Goal: Transaction & Acquisition: Purchase product/service

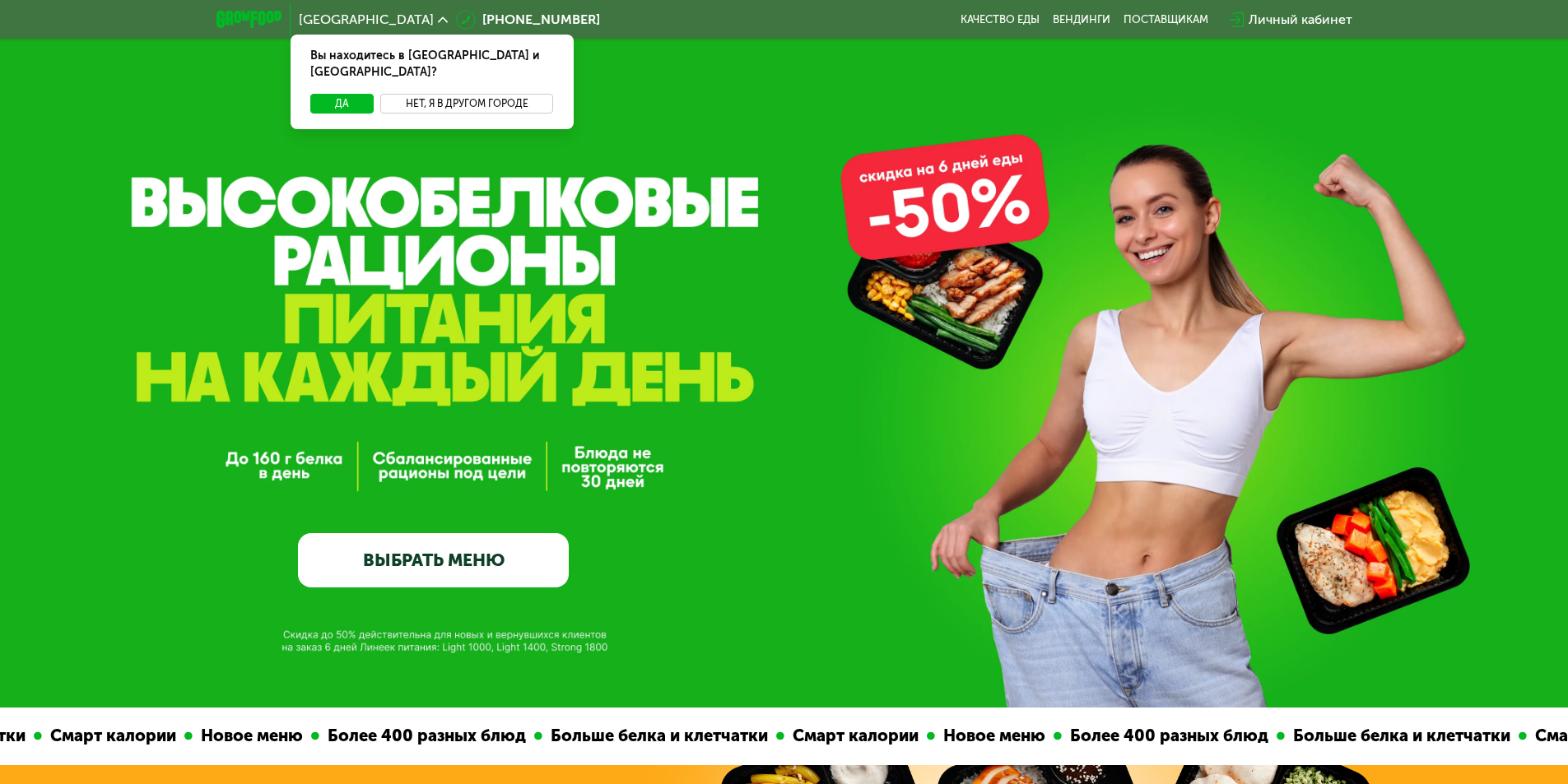
click at [455, 94] on button "Нет, я в другом городе" at bounding box center [467, 103] width 174 height 19
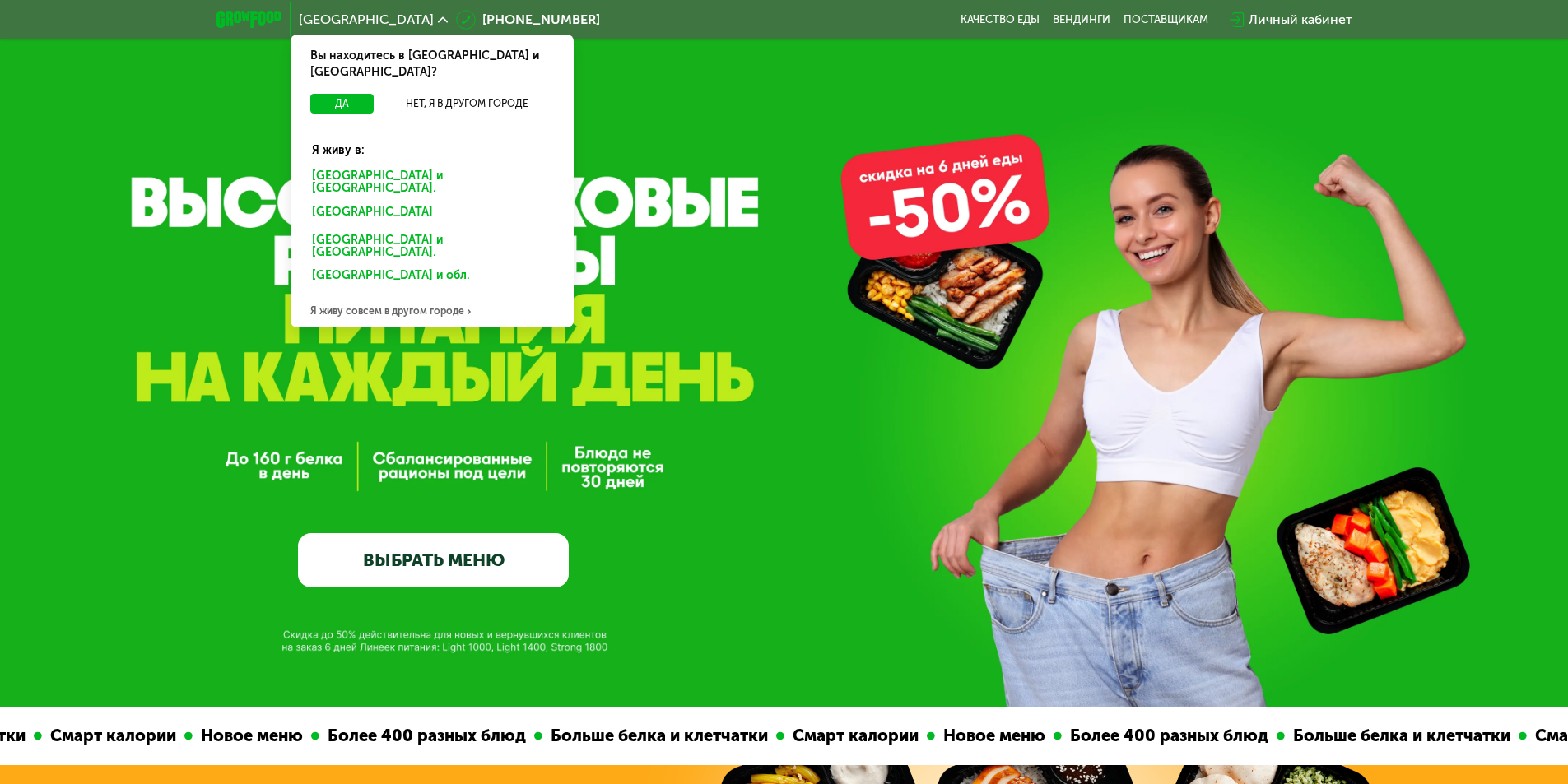
click at [373, 165] on div "[GEOGRAPHIC_DATA] и [GEOGRAPHIC_DATA]." at bounding box center [433, 182] width 264 height 34
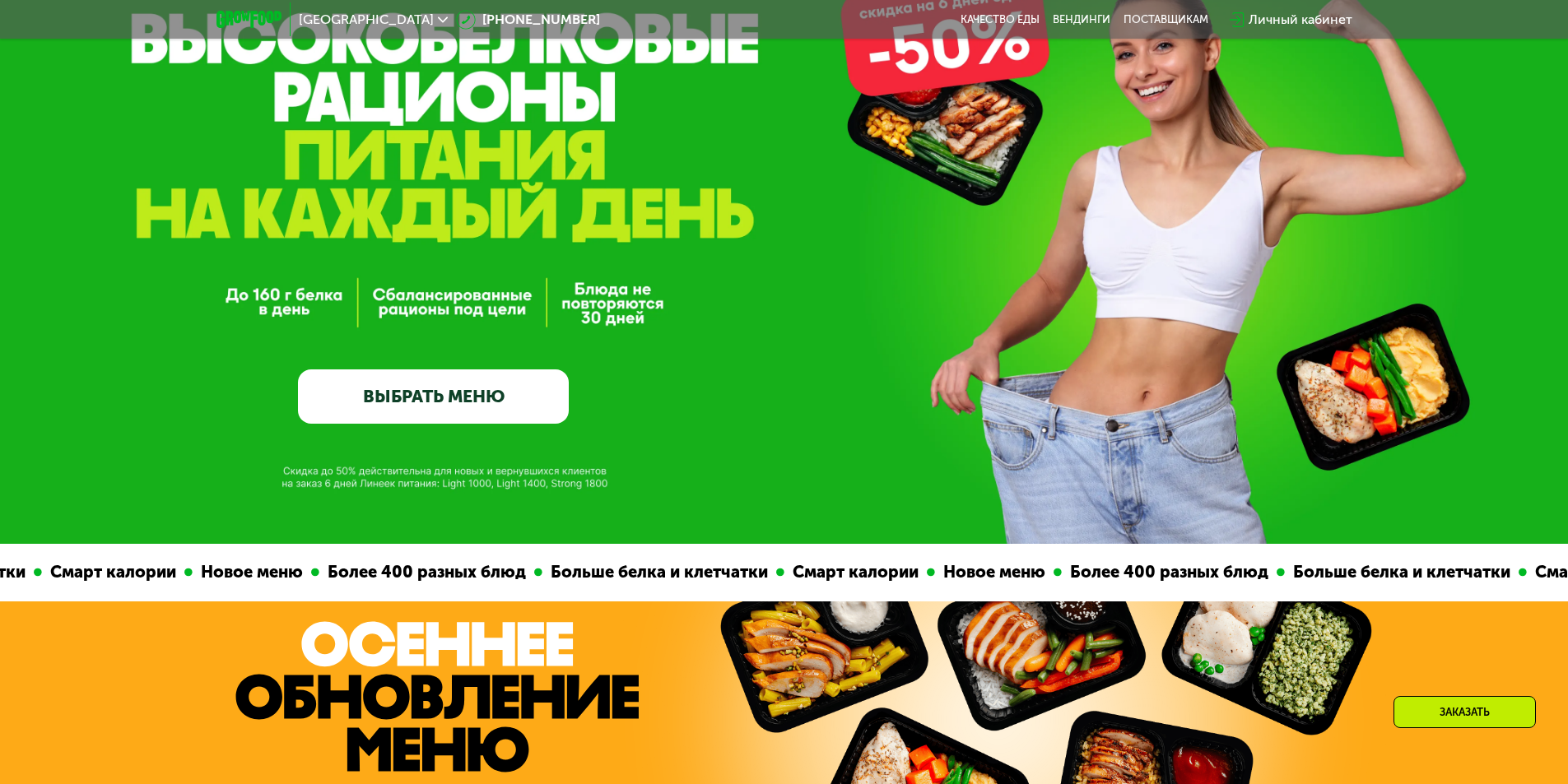
scroll to position [164, 0]
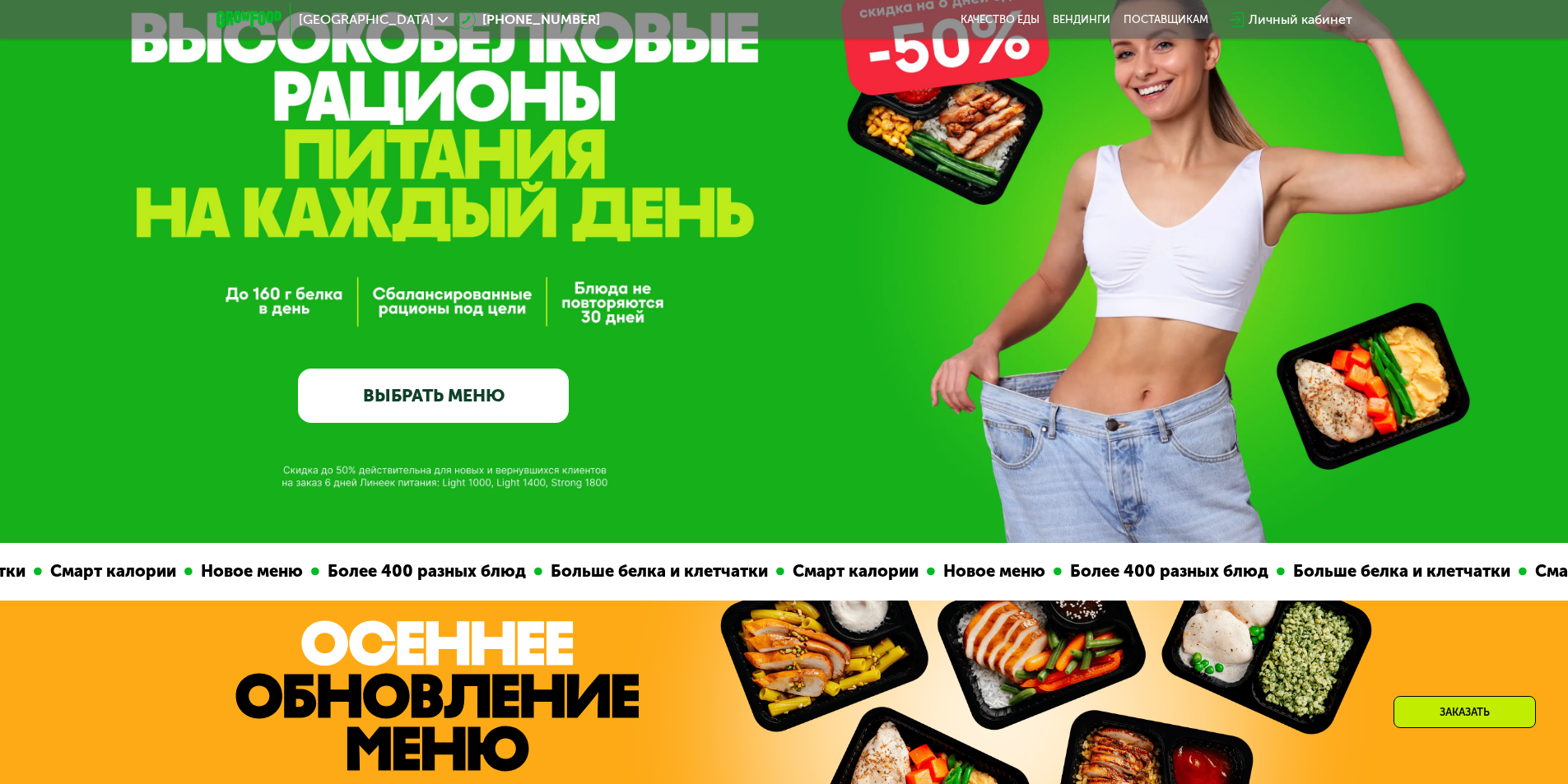
click at [522, 392] on link "ВЫБРАТЬ МЕНЮ" at bounding box center [434, 395] width 271 height 55
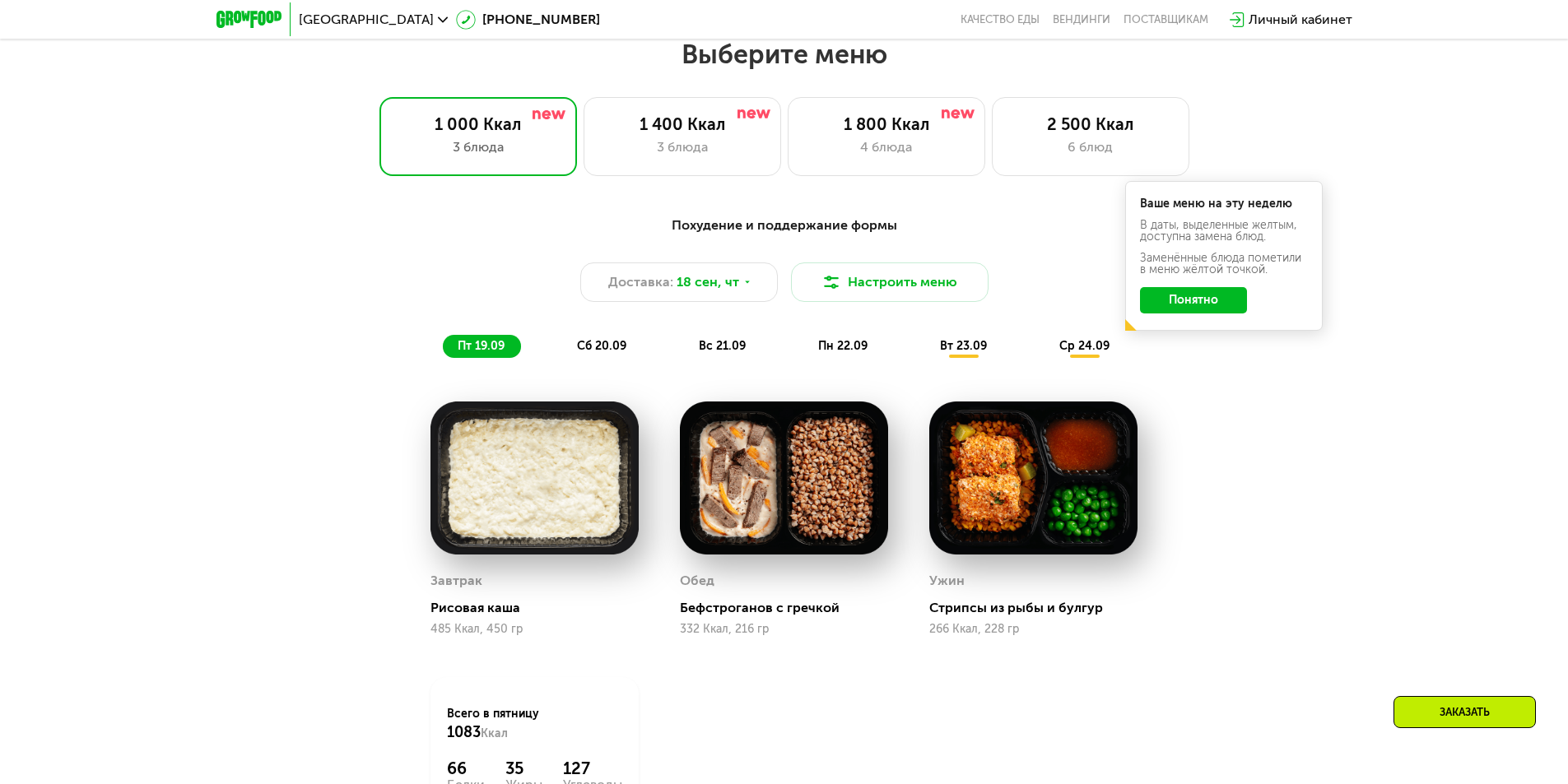
scroll to position [1364, 0]
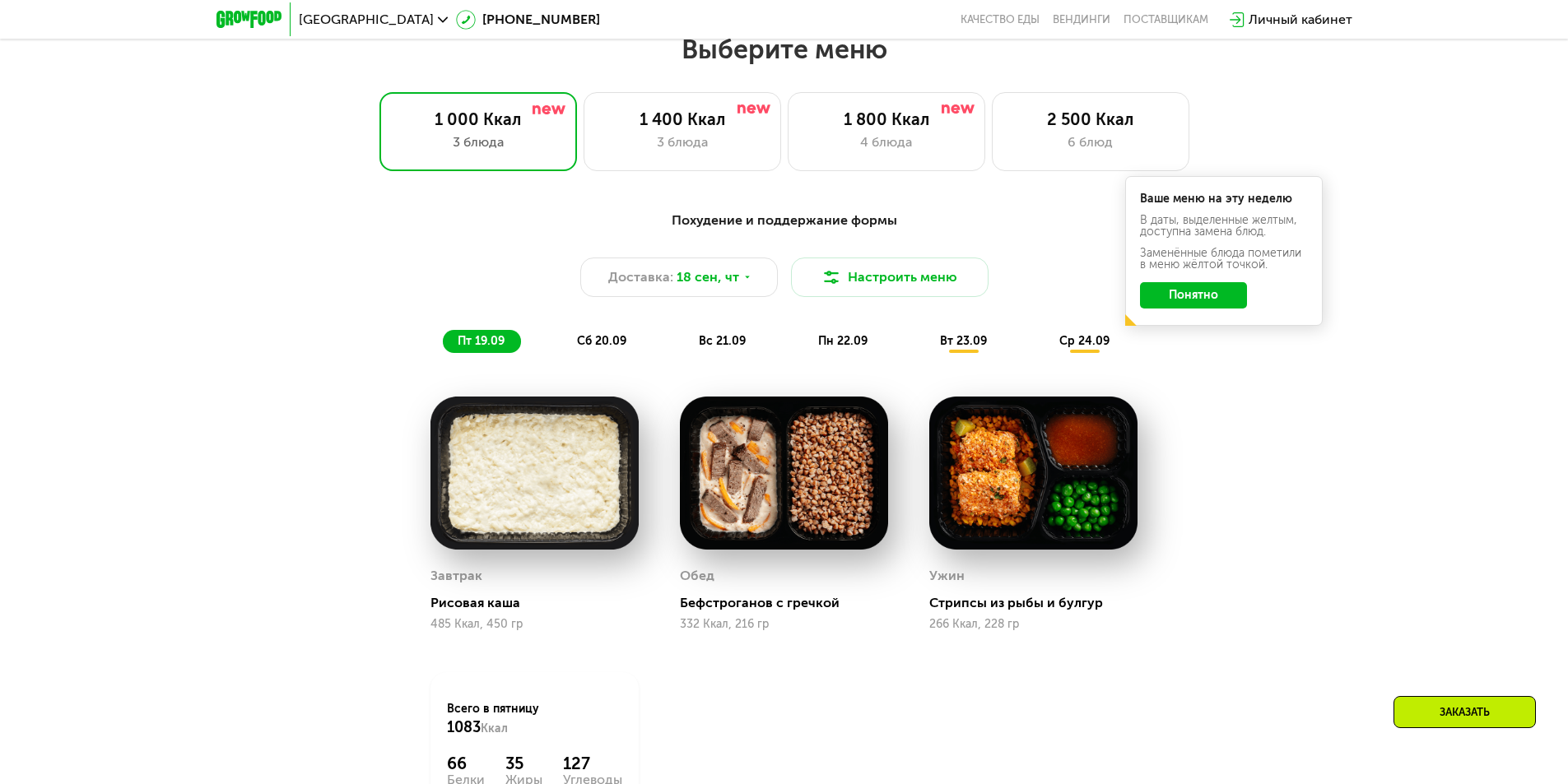
click at [1187, 301] on button "Понятно" at bounding box center [1193, 295] width 107 height 26
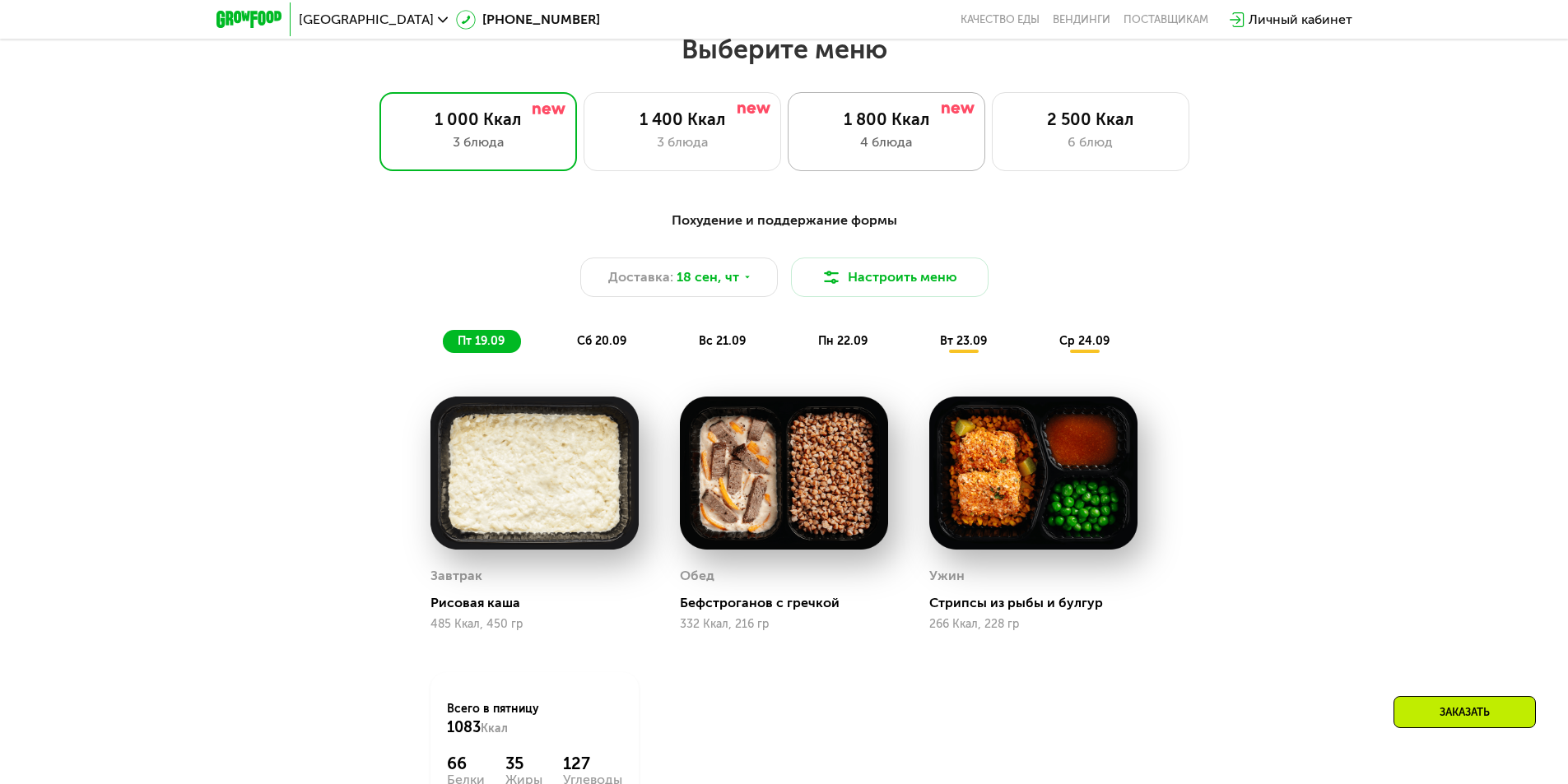
click at [884, 135] on div "1 800 Ккал 4 блюда" at bounding box center [887, 131] width 198 height 79
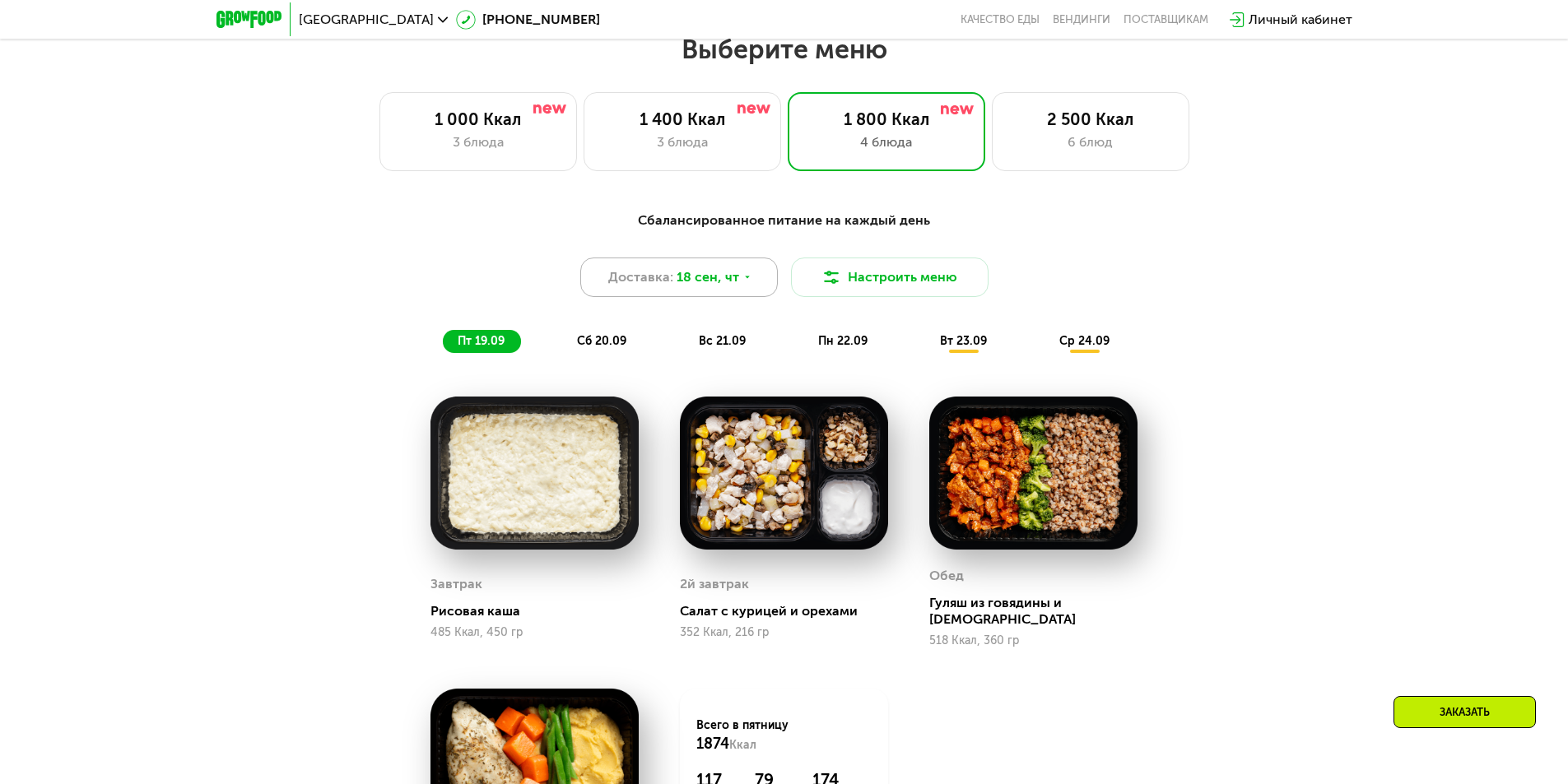
click at [753, 281] on div "Доставка: [DATE]" at bounding box center [679, 277] width 198 height 40
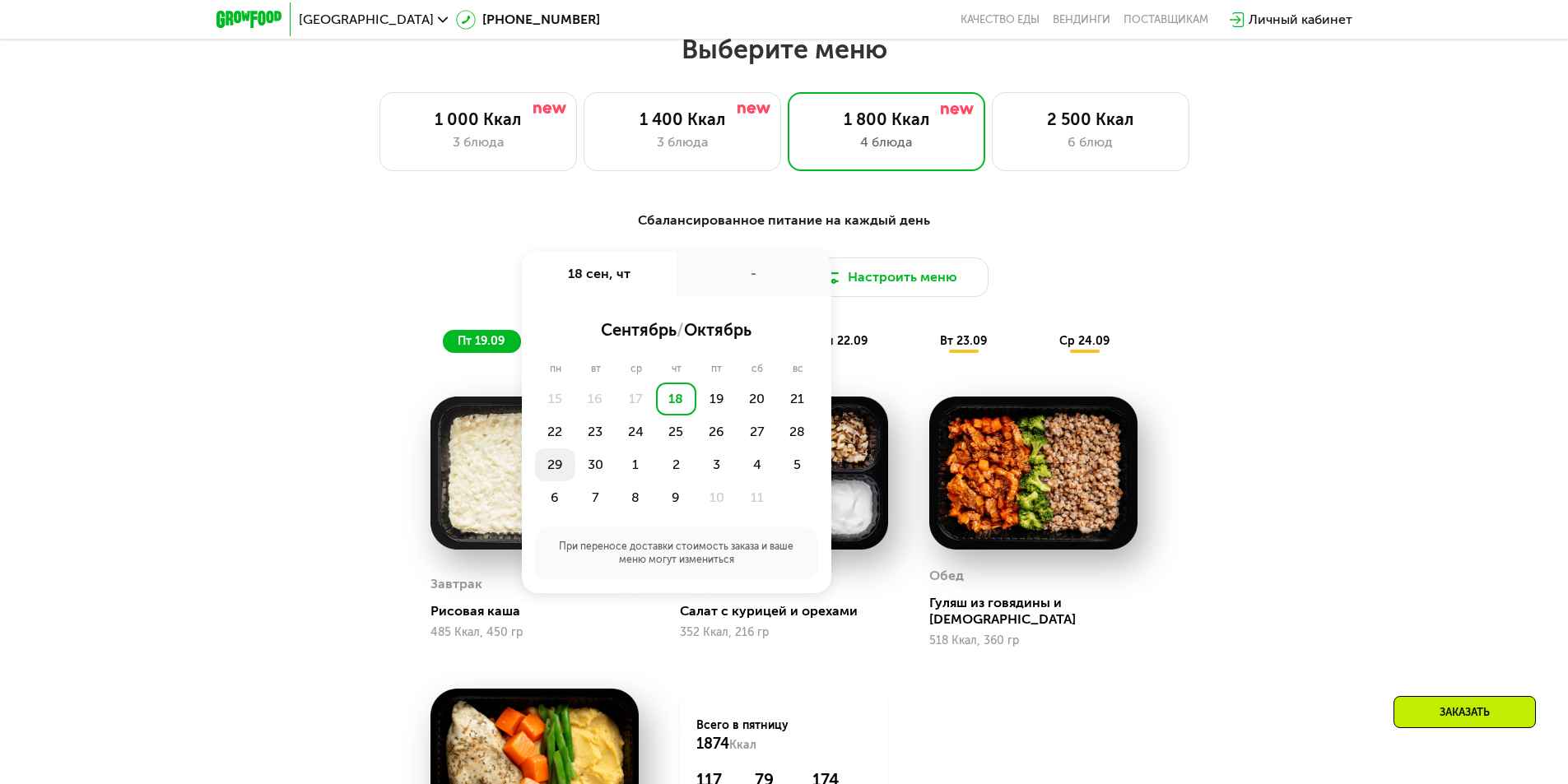
click at [548, 475] on div "29" at bounding box center [554, 464] width 40 height 32
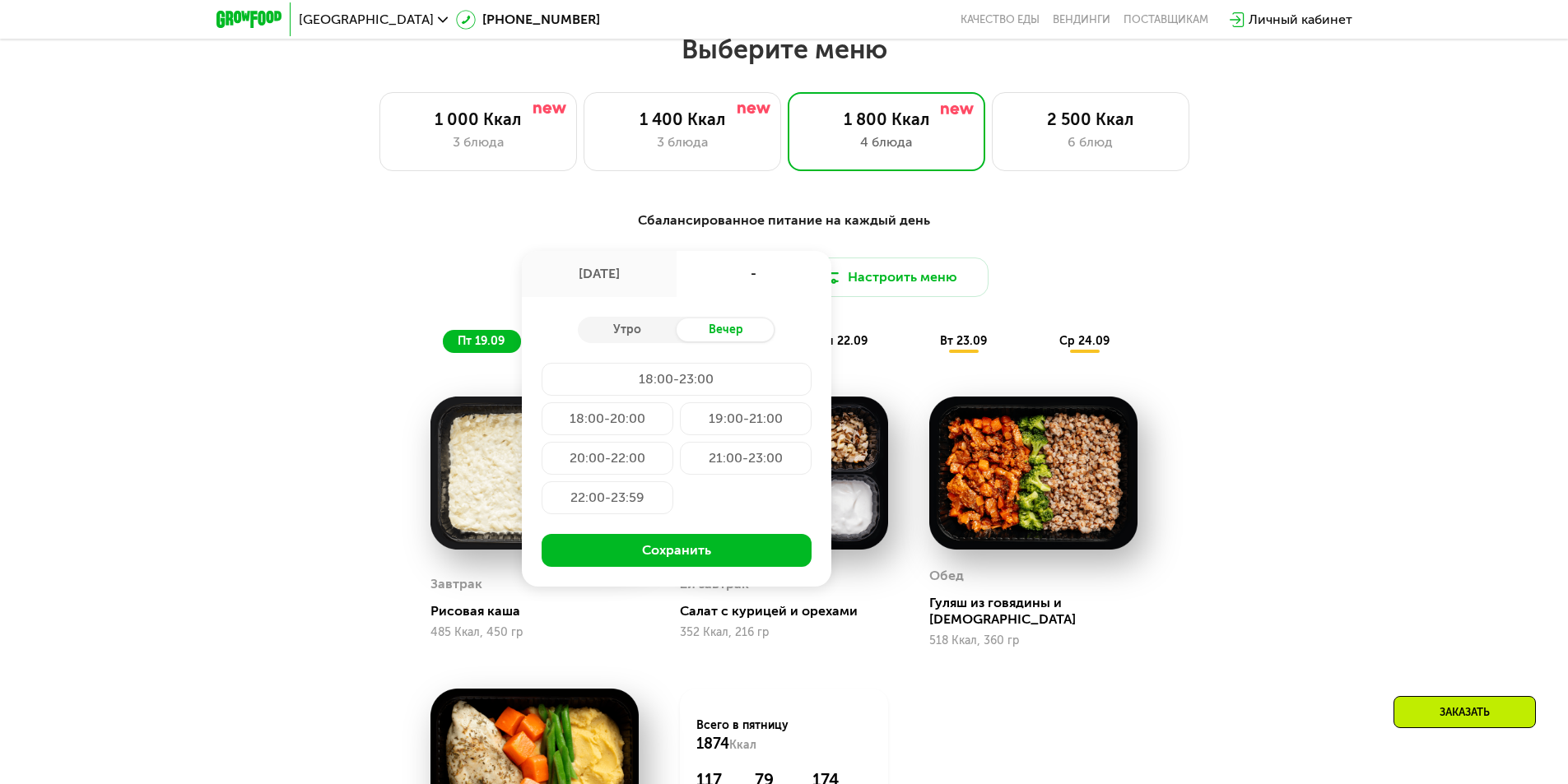
click at [624, 469] on div "20:00-22:00" at bounding box center [607, 457] width 132 height 32
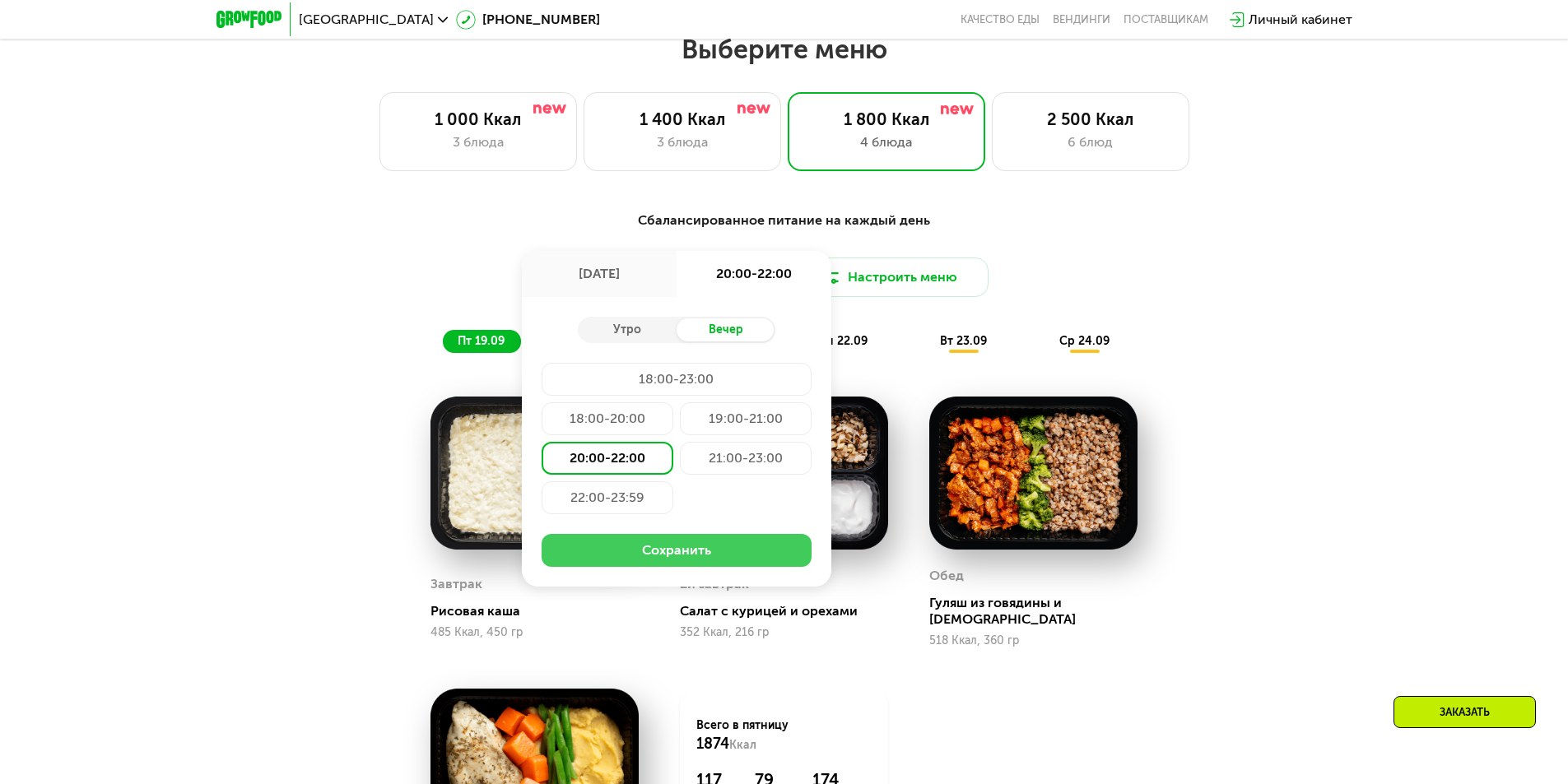
click at [695, 556] on button "Сохранить" at bounding box center [676, 549] width 270 height 32
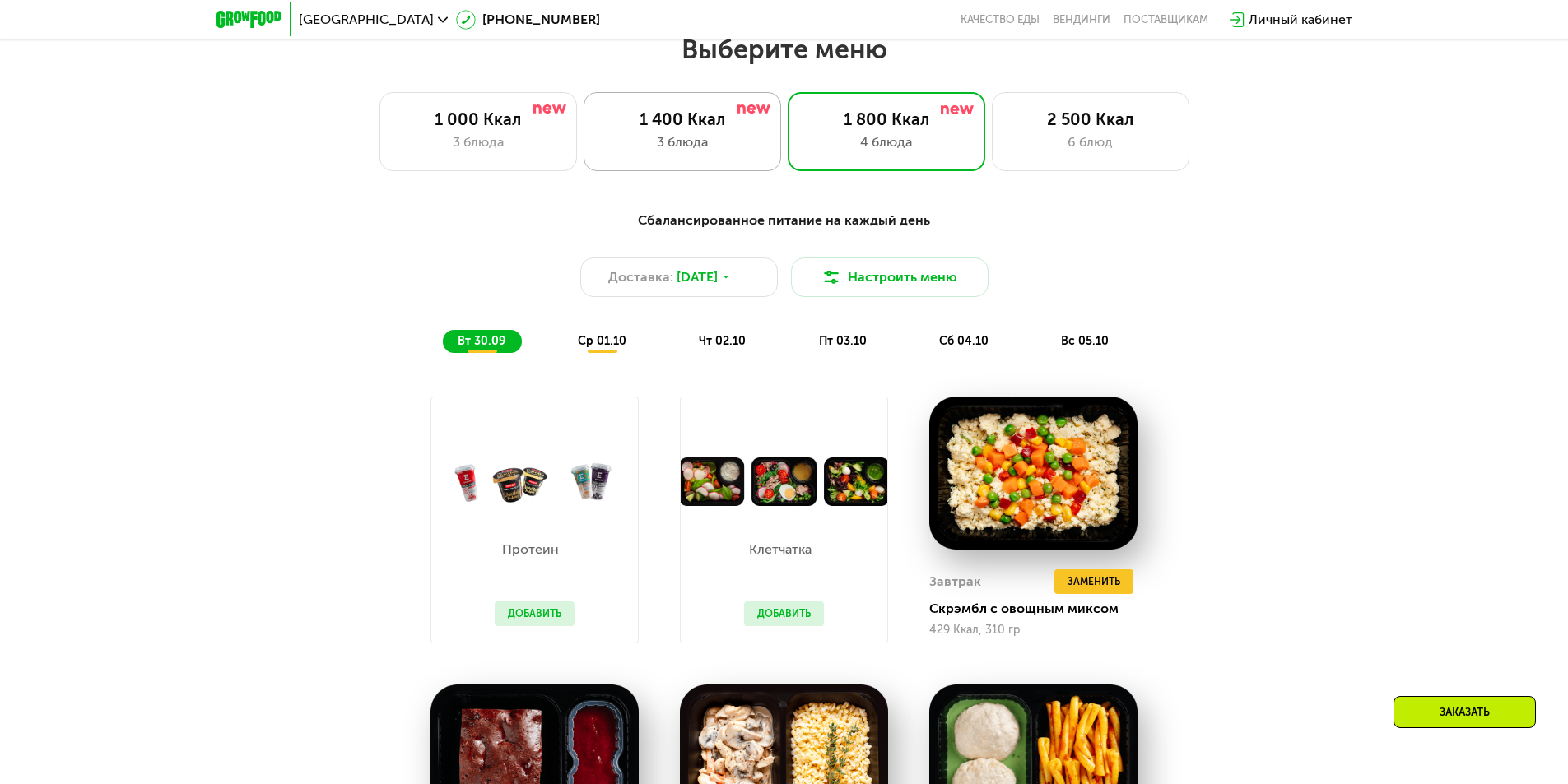
click at [623, 129] on div "1 400 Ккал" at bounding box center [682, 119] width 163 height 19
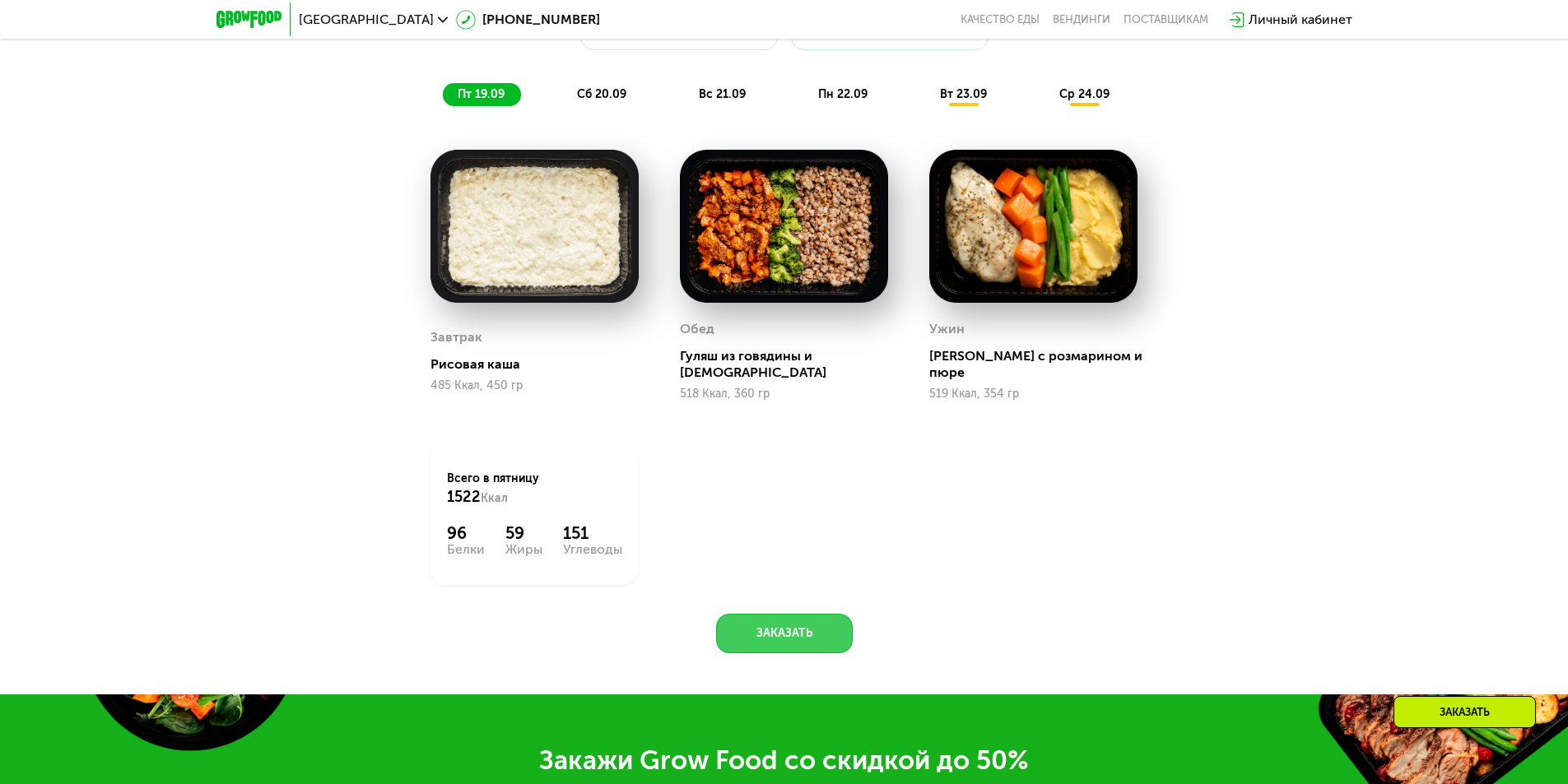
click at [796, 614] on button "Заказать" at bounding box center [784, 634] width 136 height 40
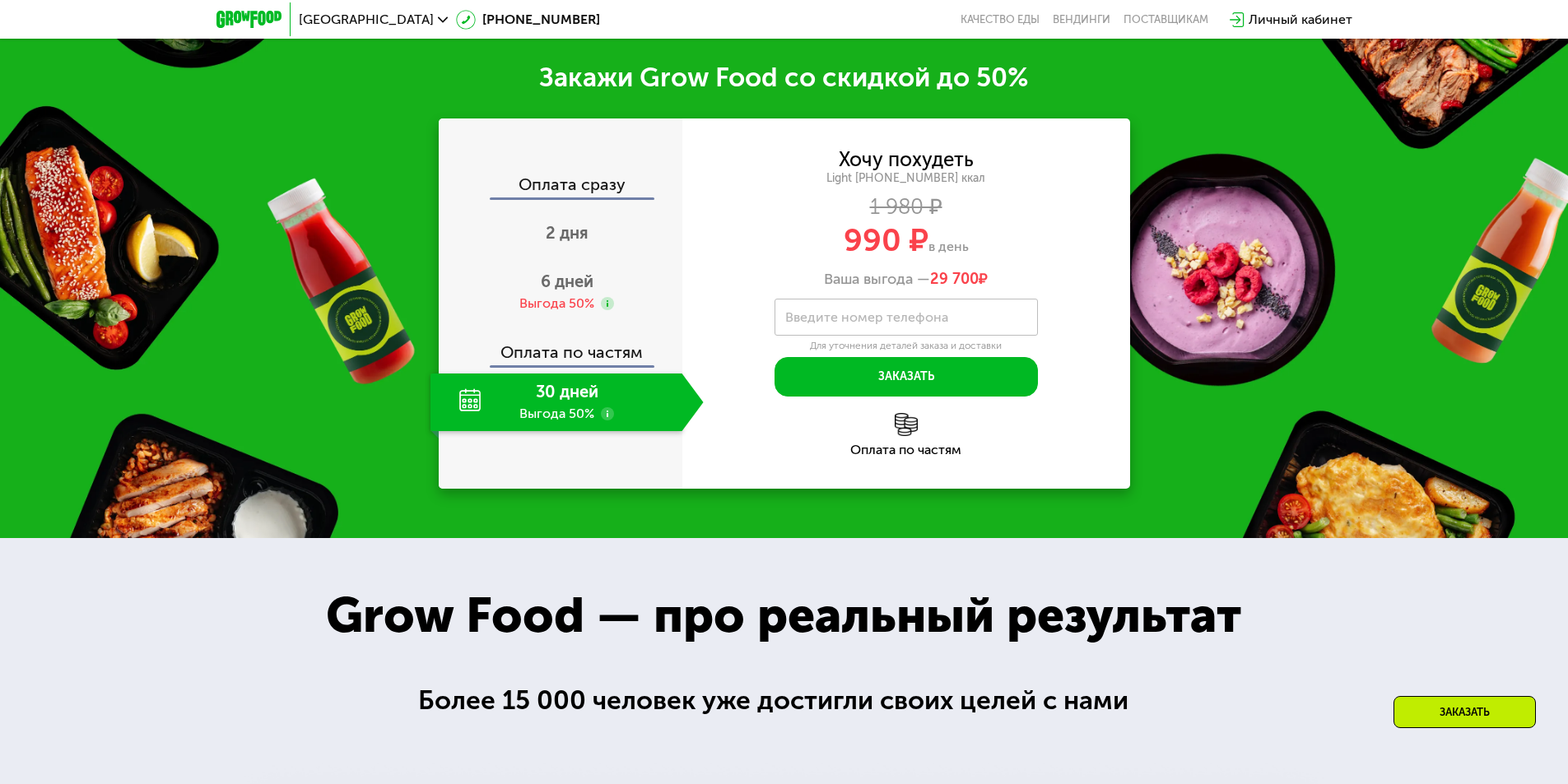
scroll to position [2294, 0]
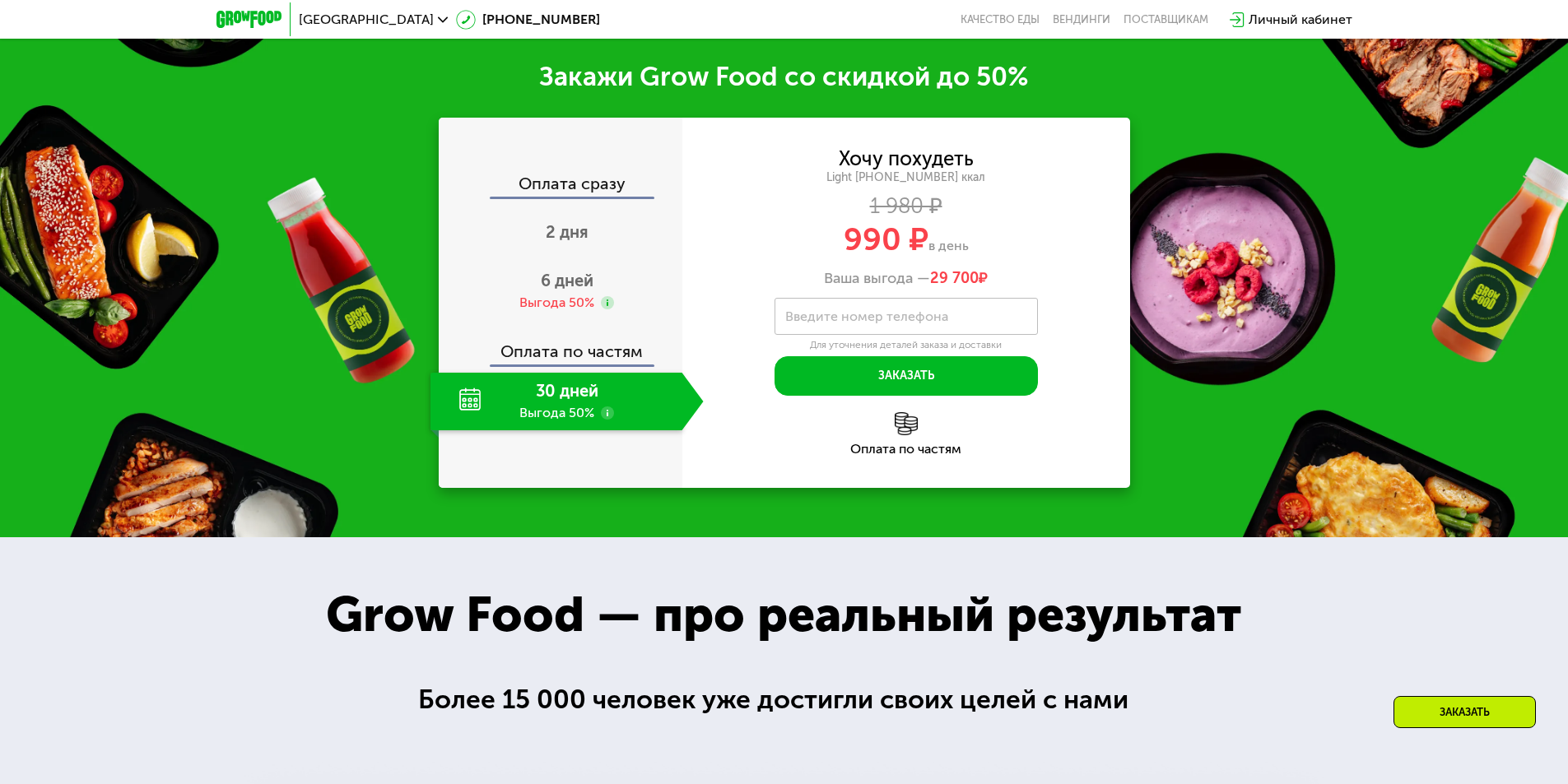
click at [563, 397] on div "30 дней Выгода 50%" at bounding box center [556, 402] width 252 height 58
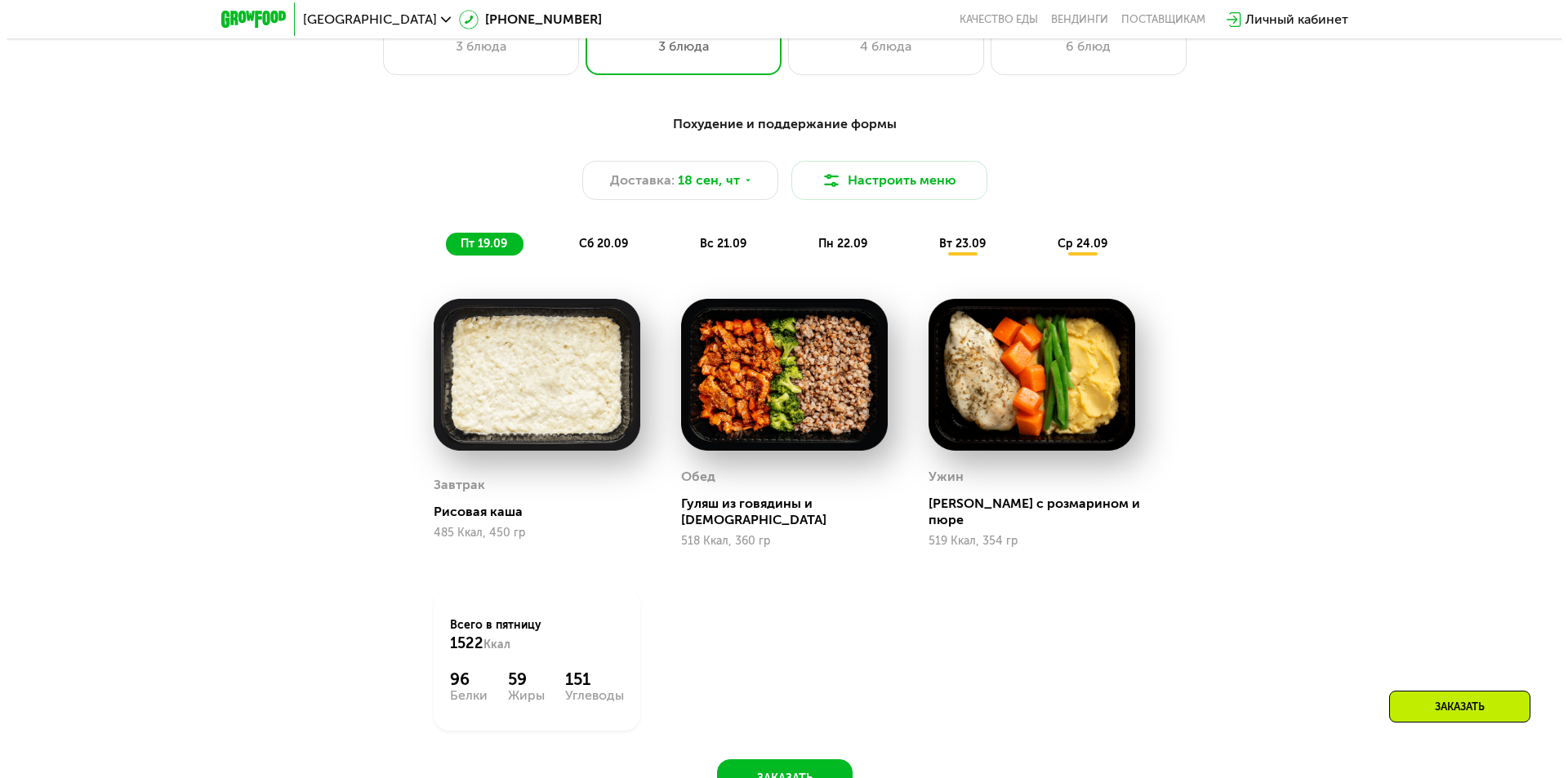
scroll to position [1215, 0]
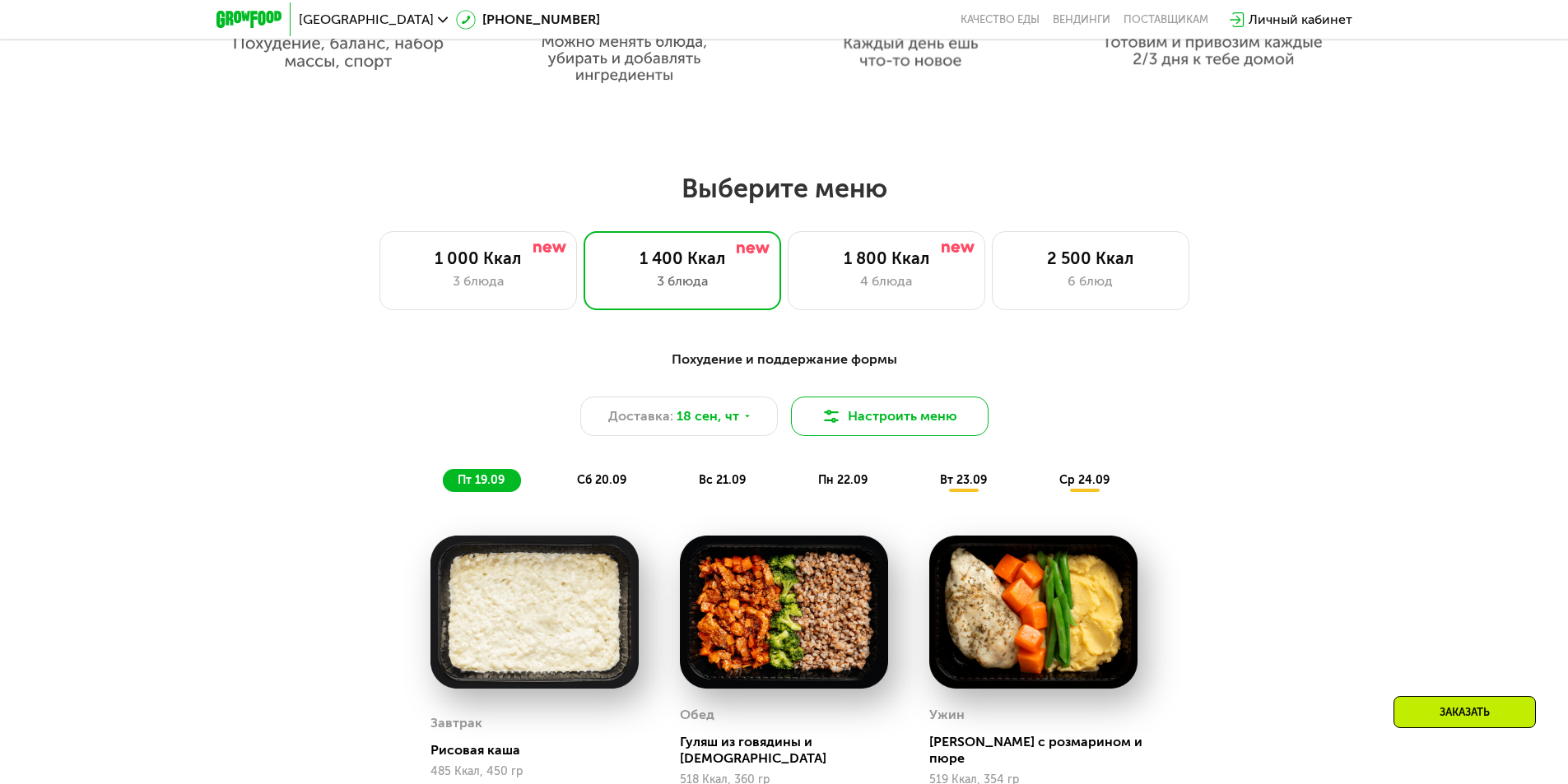
click at [867, 432] on button "Настроить меню" at bounding box center [889, 416] width 198 height 40
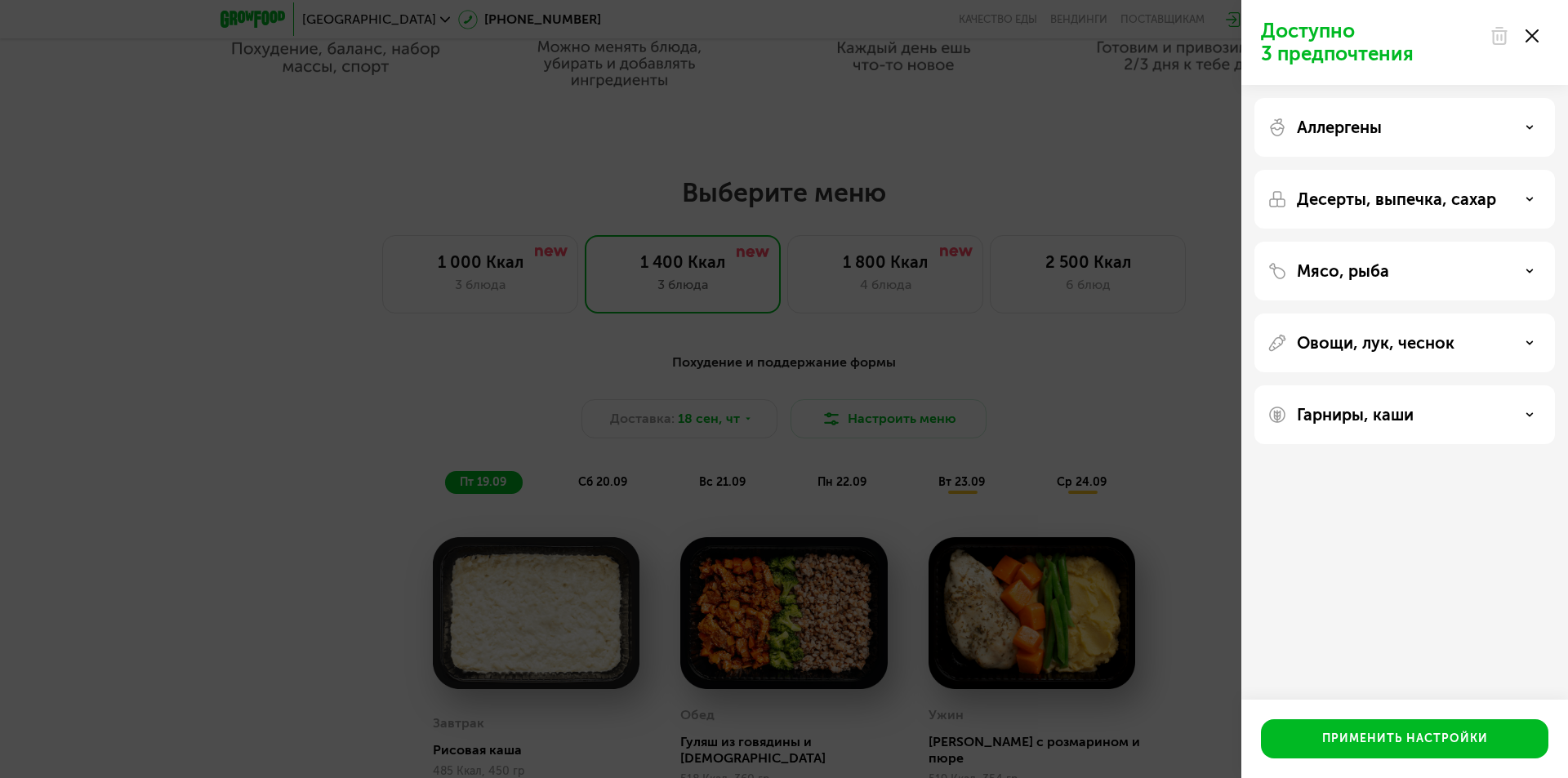
click at [1473, 133] on div "Аллергены" at bounding box center [1404, 127] width 274 height 19
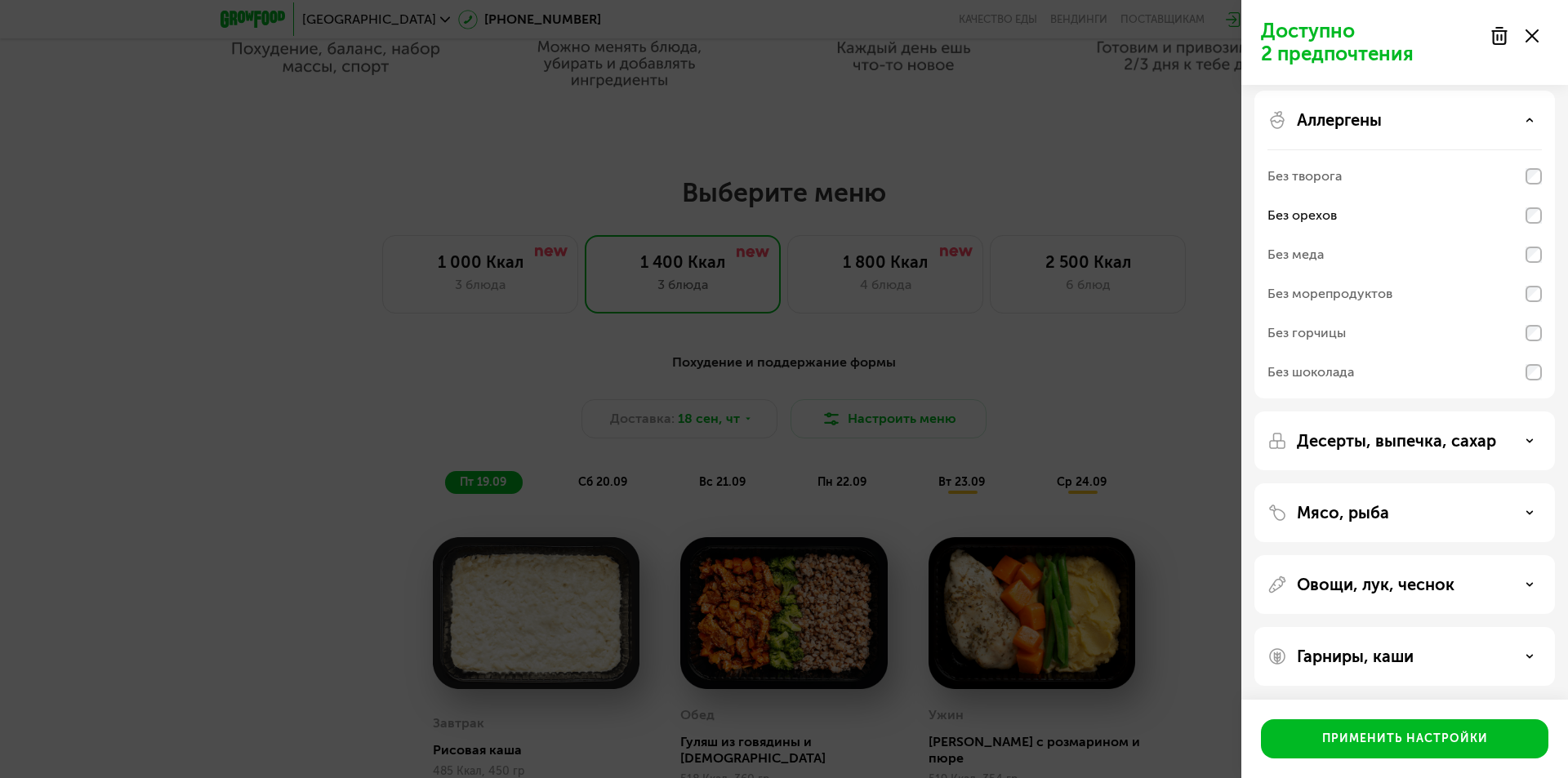
scroll to position [10, 0]
click at [1486, 435] on p "Десерты, выпечка, сахар" at bounding box center [1396, 438] width 199 height 19
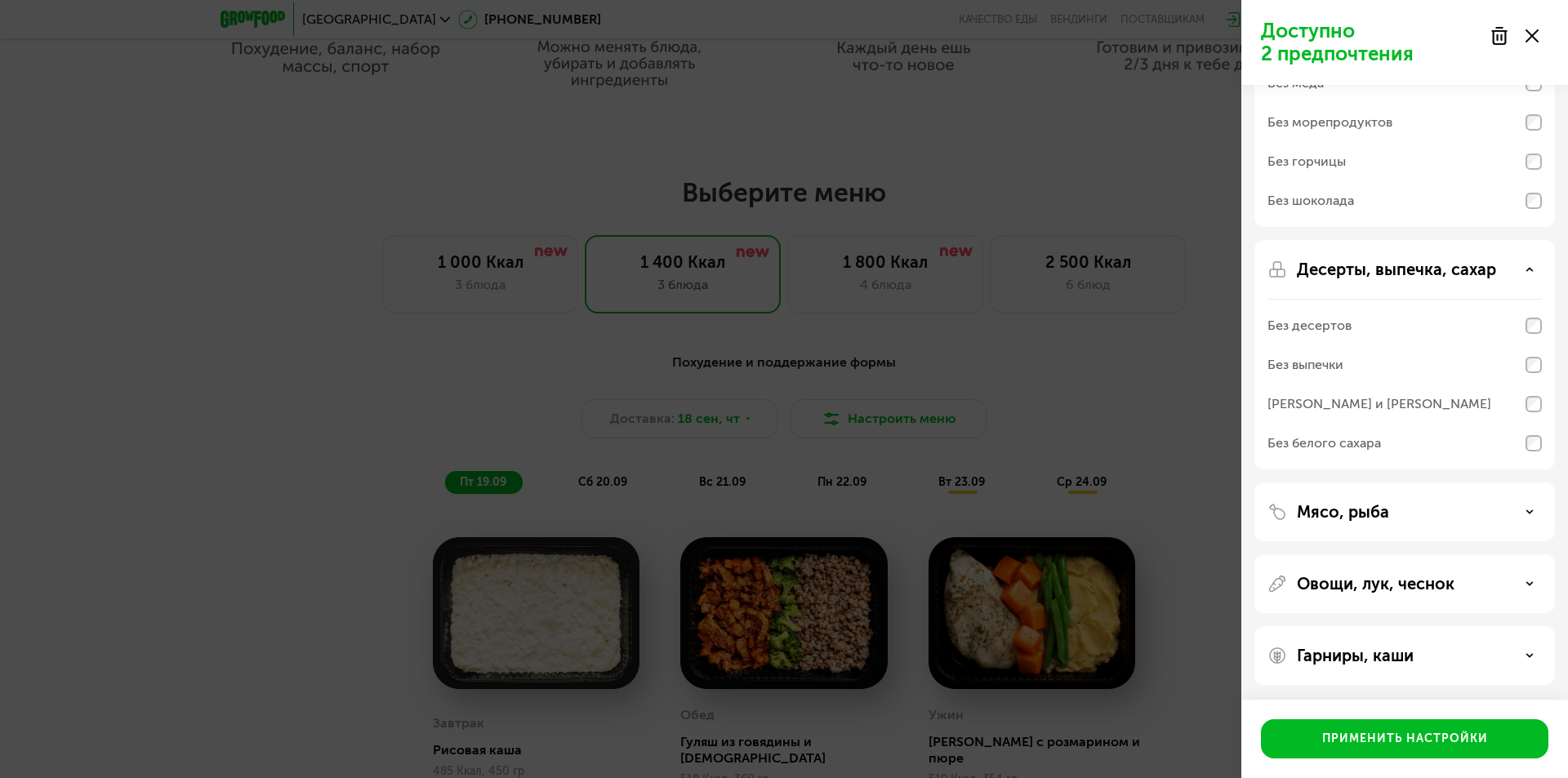
scroll to position [180, 0]
click at [1487, 505] on div "Мясо, рыба" at bounding box center [1404, 510] width 274 height 19
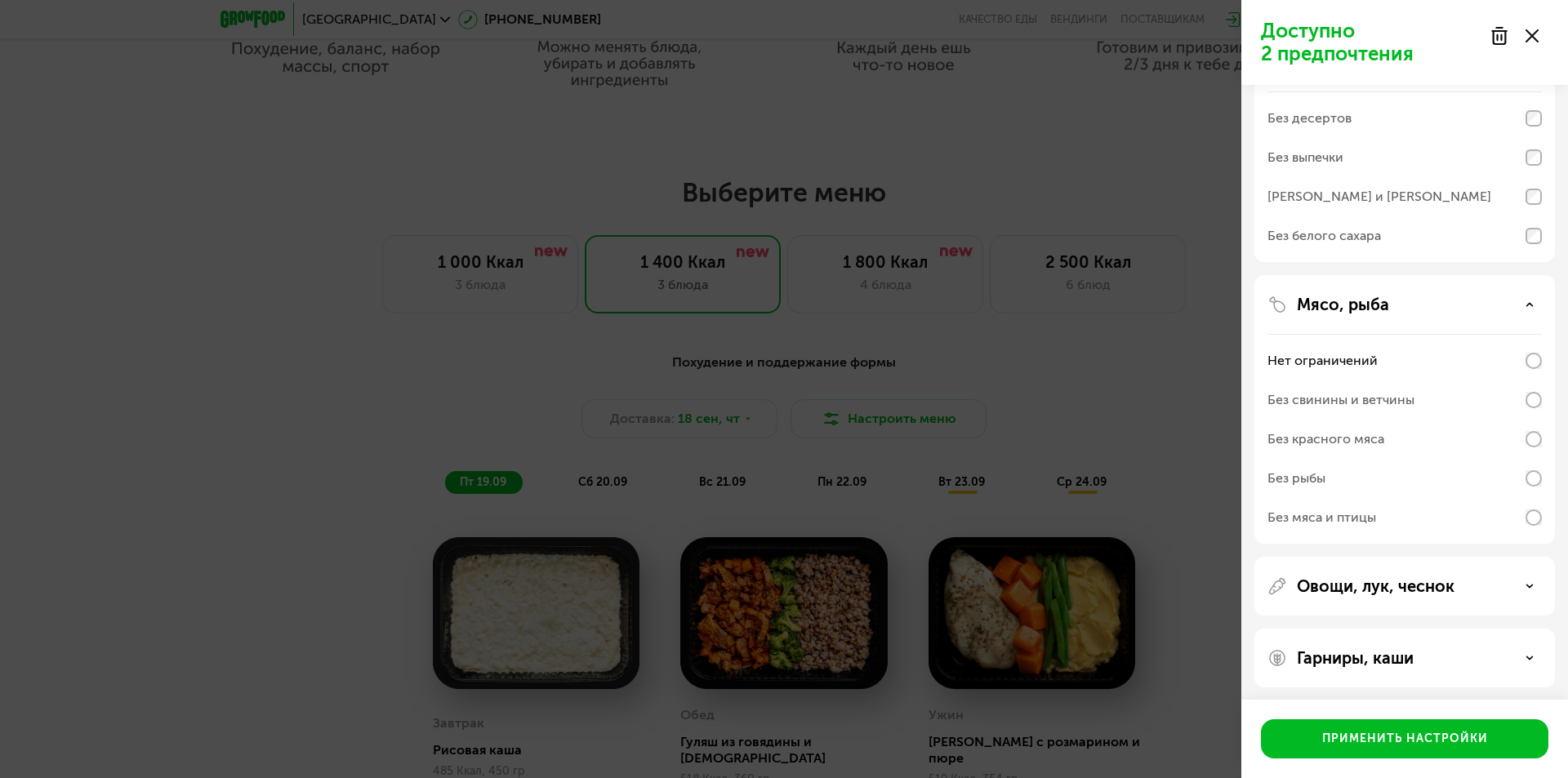
scroll to position [390, 0]
click at [1402, 577] on p "Овощи, лук, чеснок" at bounding box center [1375, 582] width 157 height 19
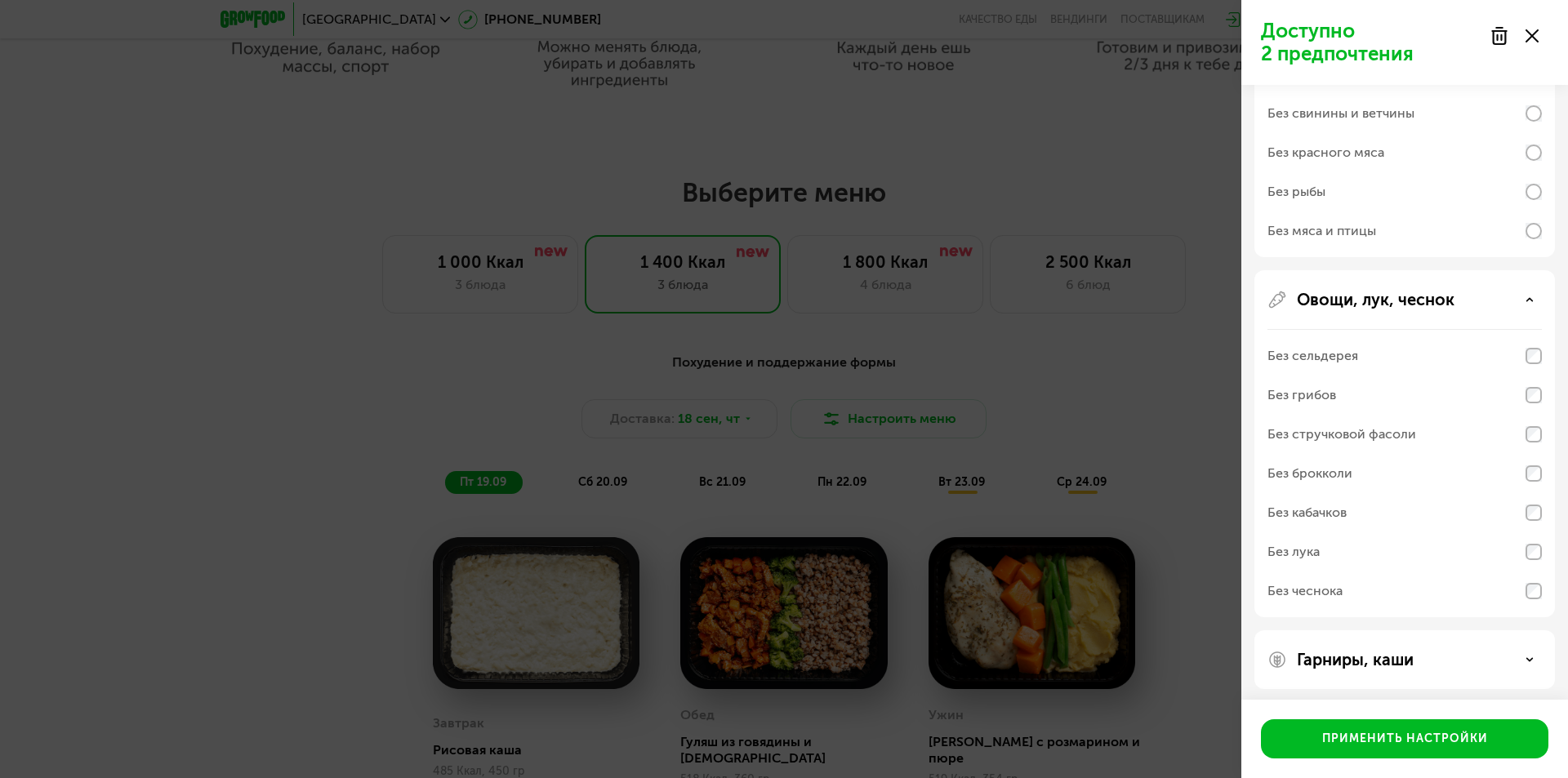
scroll to position [679, 0]
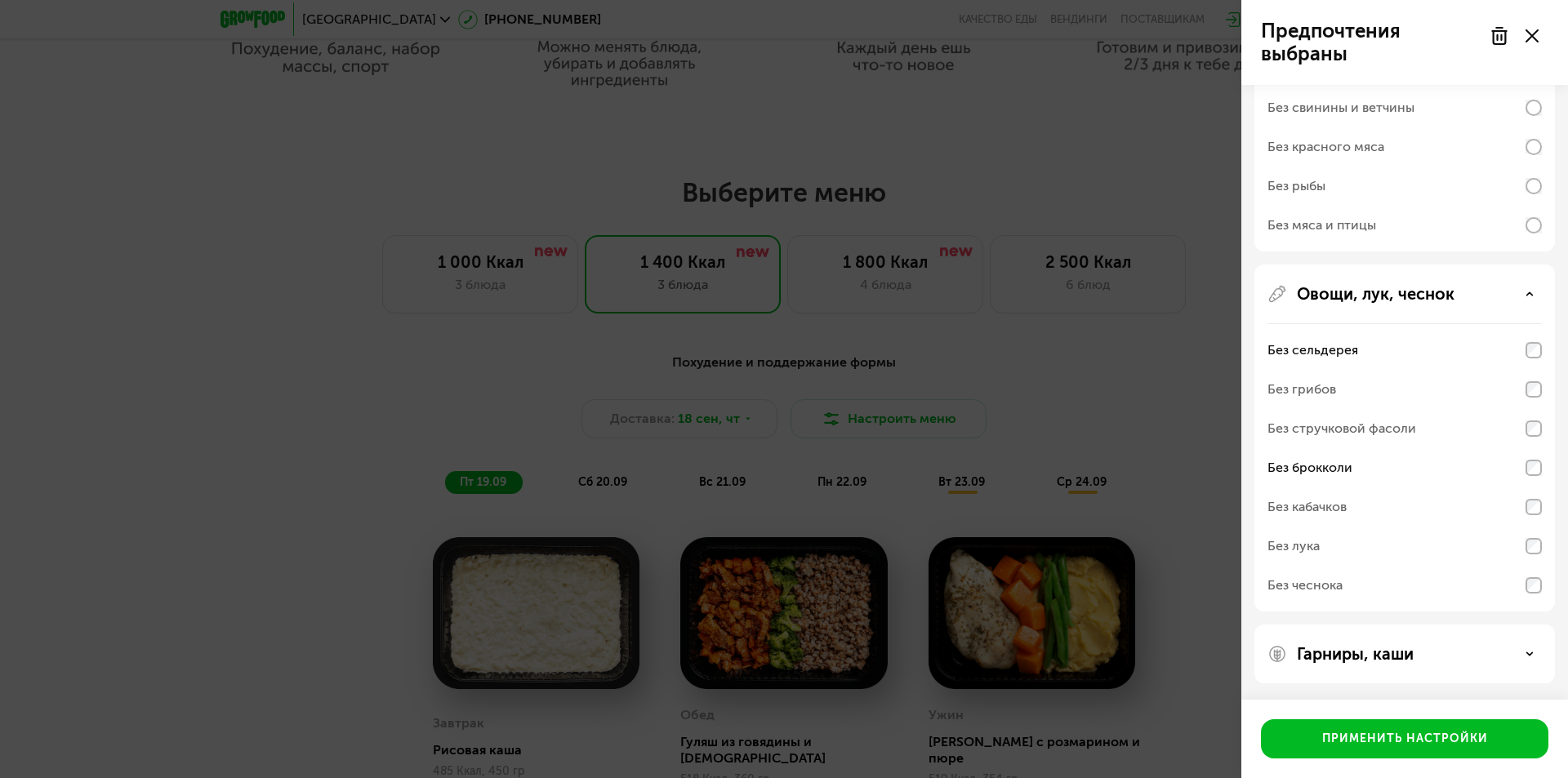
click at [1434, 664] on div "Гарниры, каши" at bounding box center [1404, 654] width 300 height 59
click at [1432, 656] on div "Гарниры, каши" at bounding box center [1404, 654] width 274 height 19
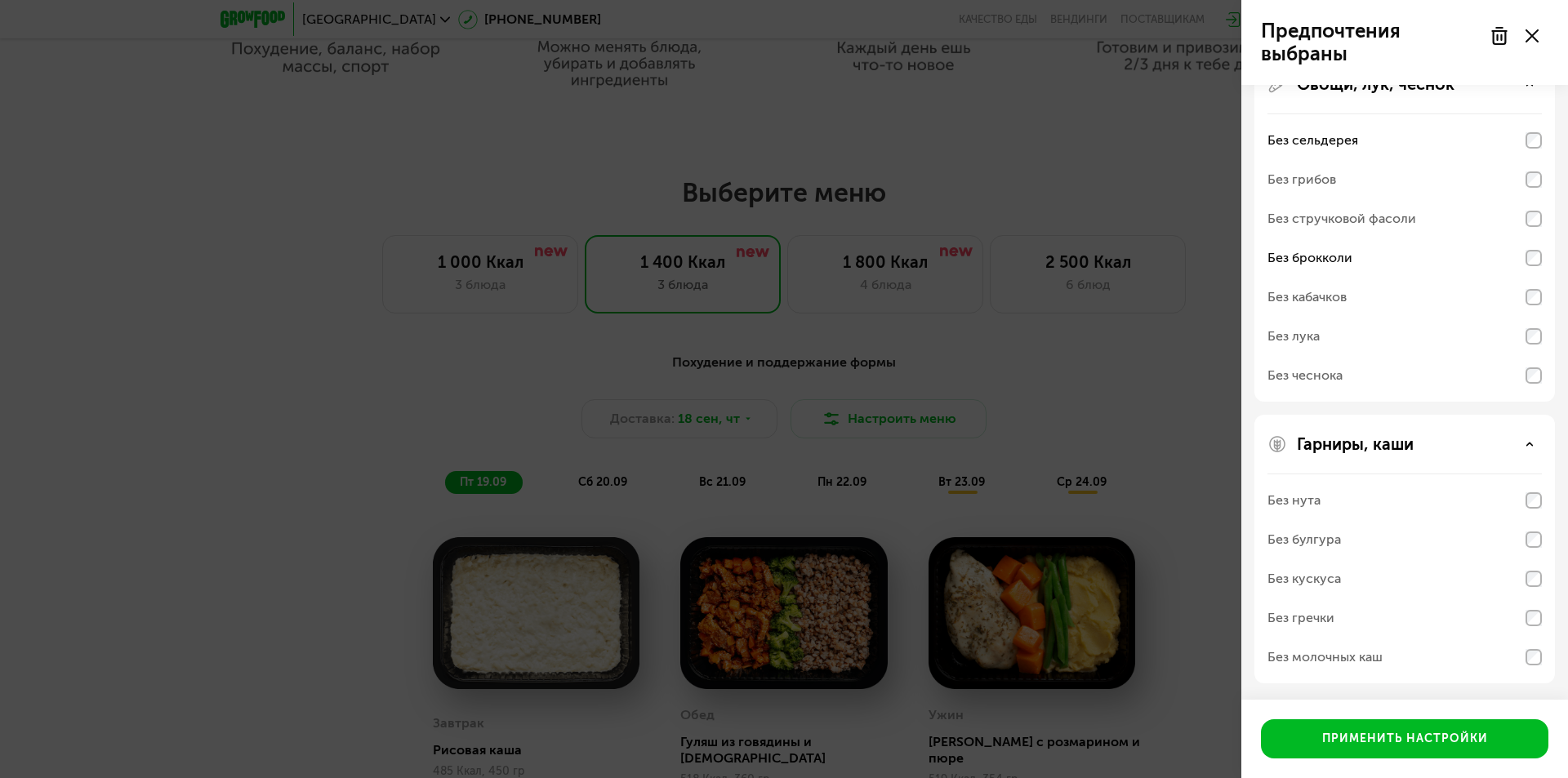
click at [1328, 571] on div "Без кускуса" at bounding box center [1304, 578] width 74 height 19
click at [1319, 559] on div "Без кускуса" at bounding box center [1404, 578] width 274 height 40
click at [1303, 535] on div "Без булгура" at bounding box center [1304, 539] width 74 height 19
click at [1526, 539] on div "Без булгура" at bounding box center [1404, 540] width 274 height 40
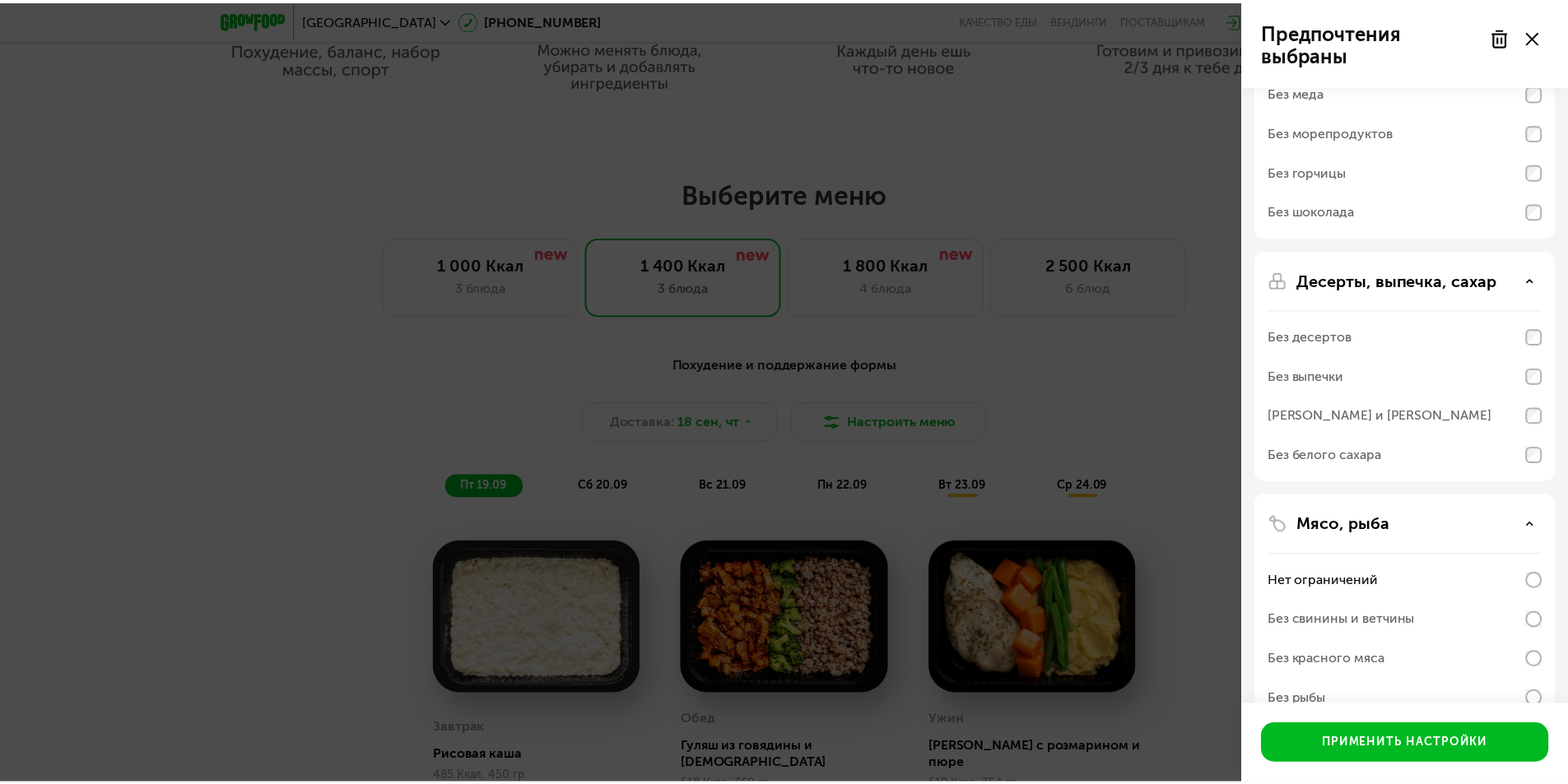
scroll to position [0, 0]
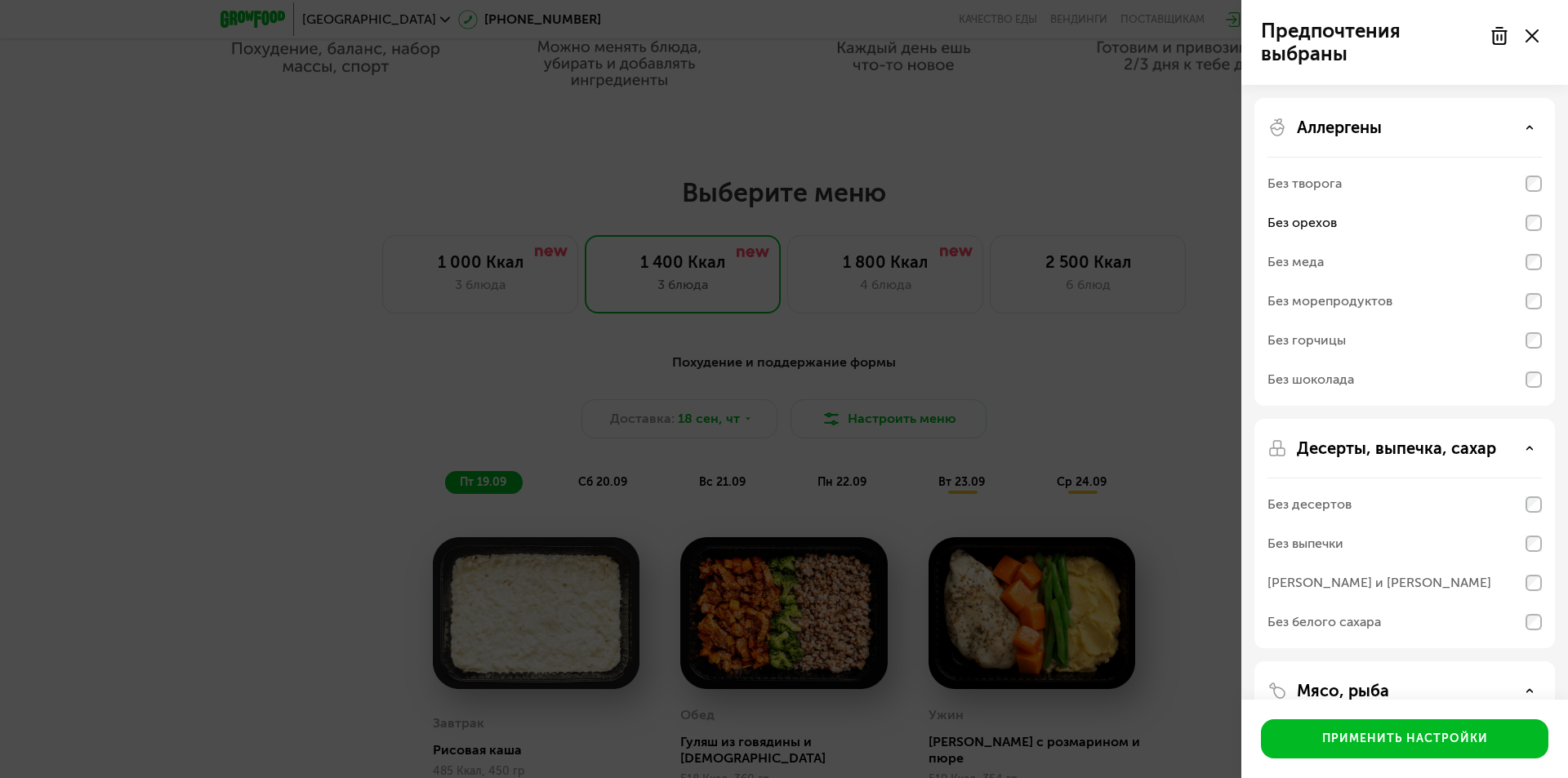
click at [1534, 38] on use at bounding box center [1531, 36] width 13 height 13
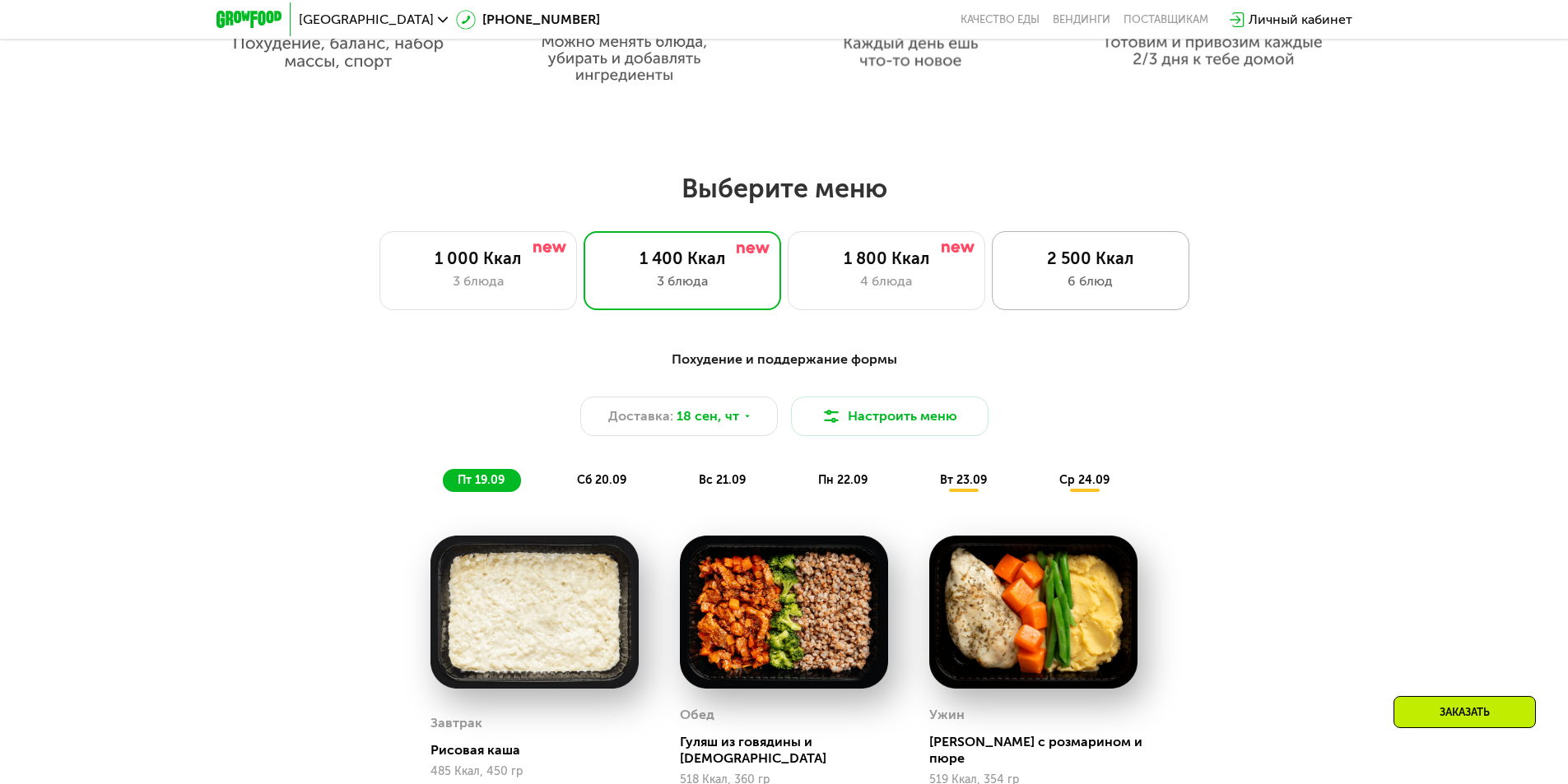
click at [1104, 290] on div "6 блюд" at bounding box center [1091, 281] width 163 height 19
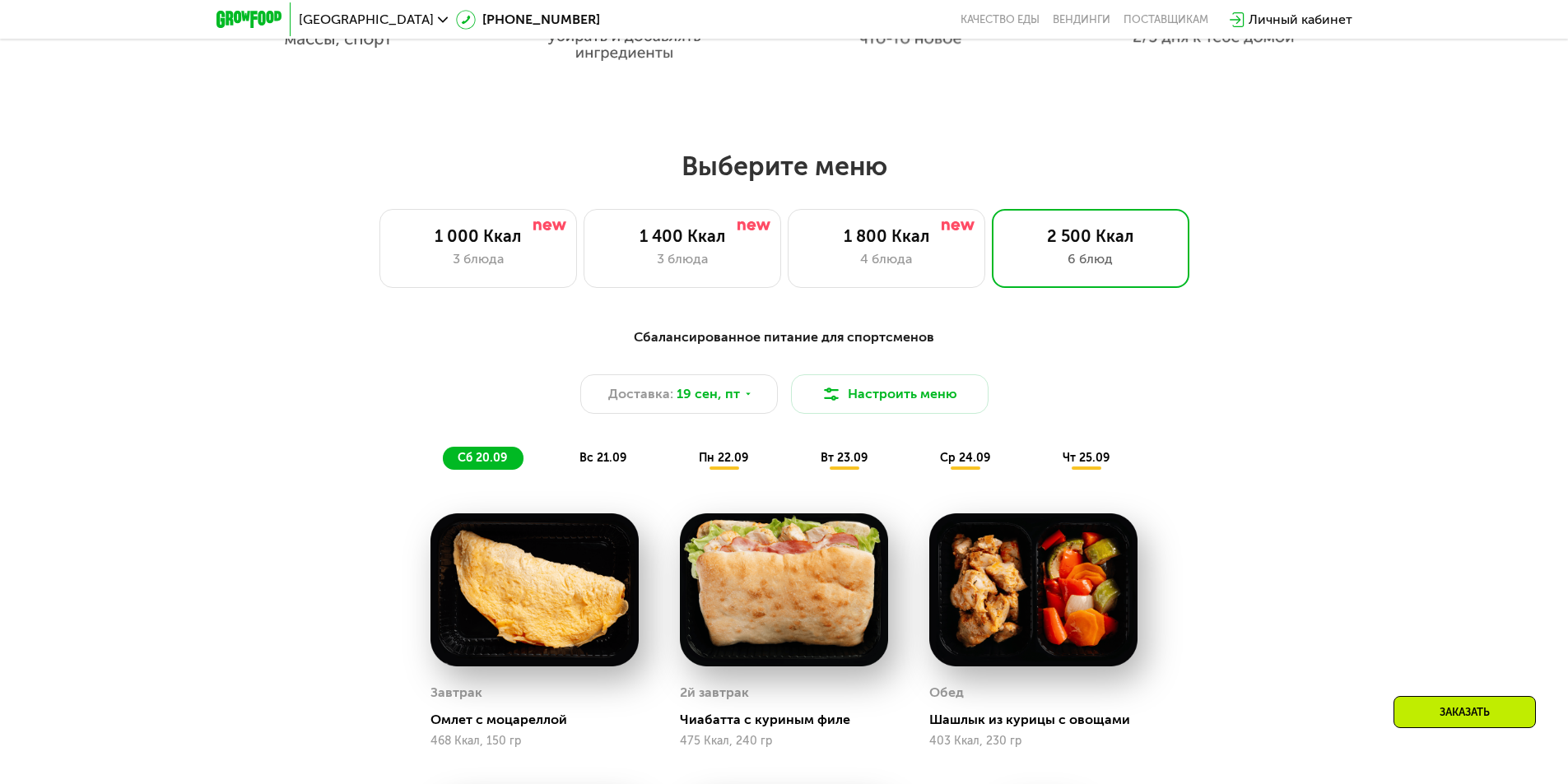
scroll to position [978, 0]
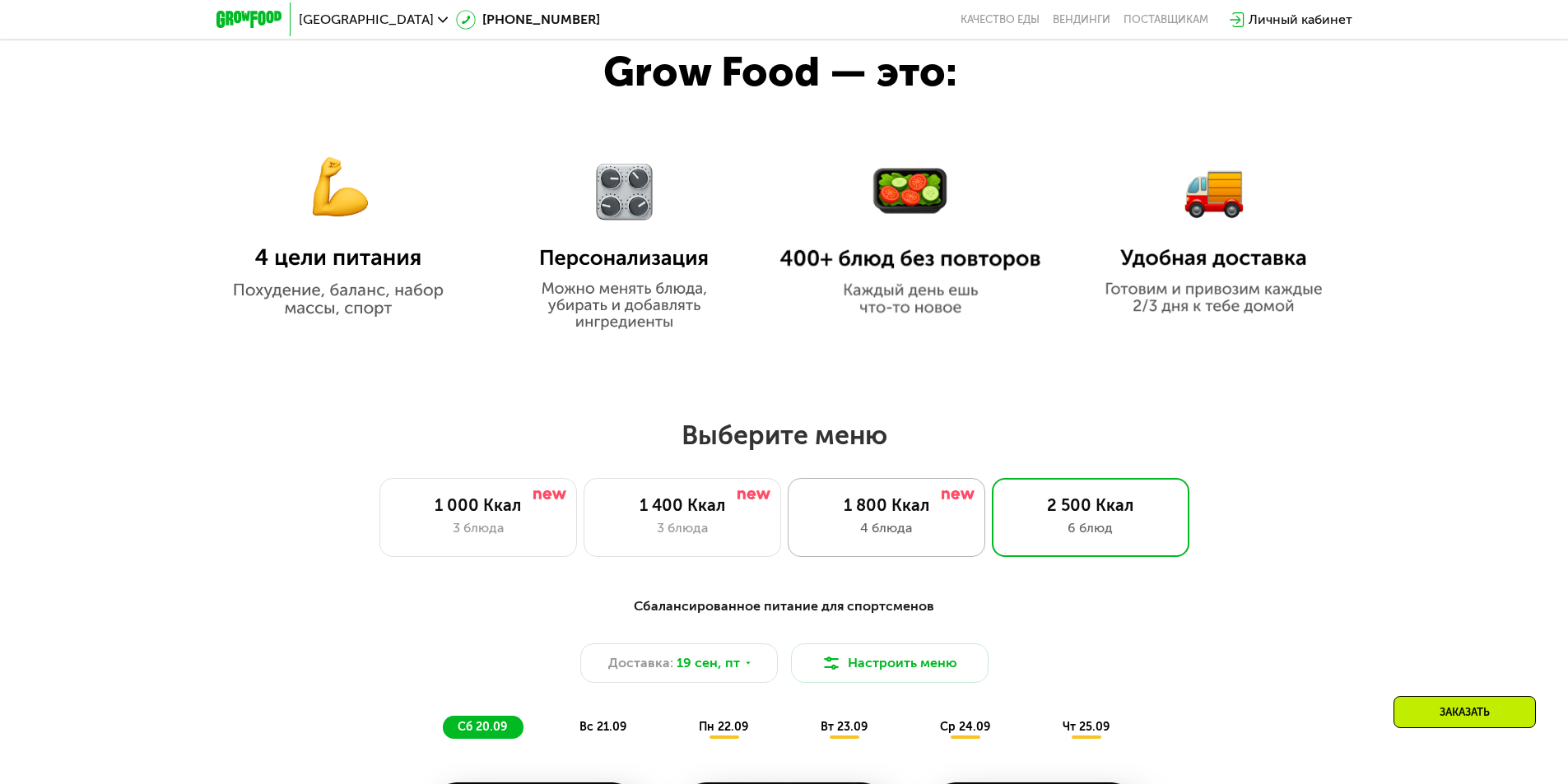
click at [901, 528] on div "4 блюда" at bounding box center [887, 528] width 163 height 19
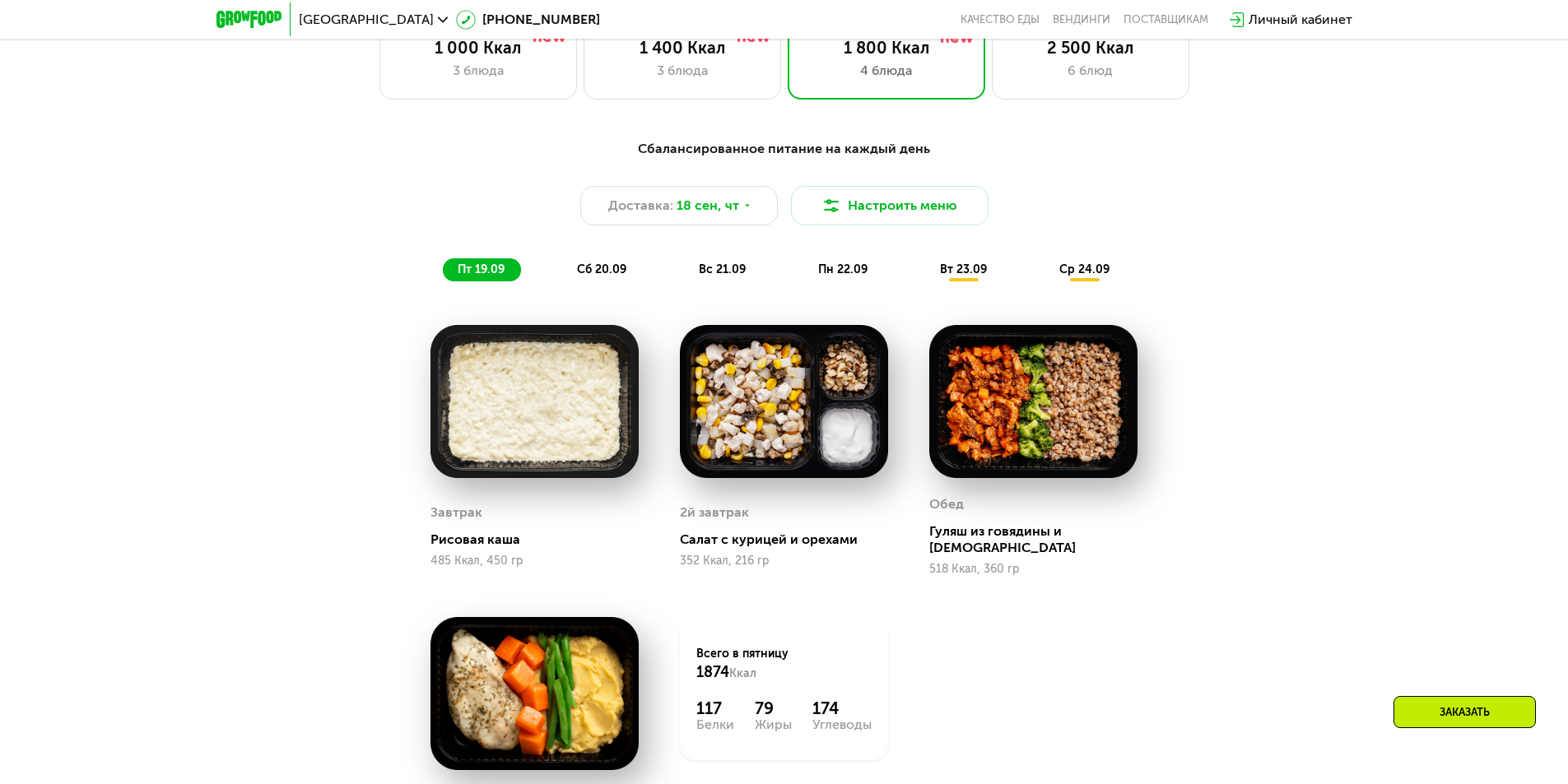
scroll to position [1225, 0]
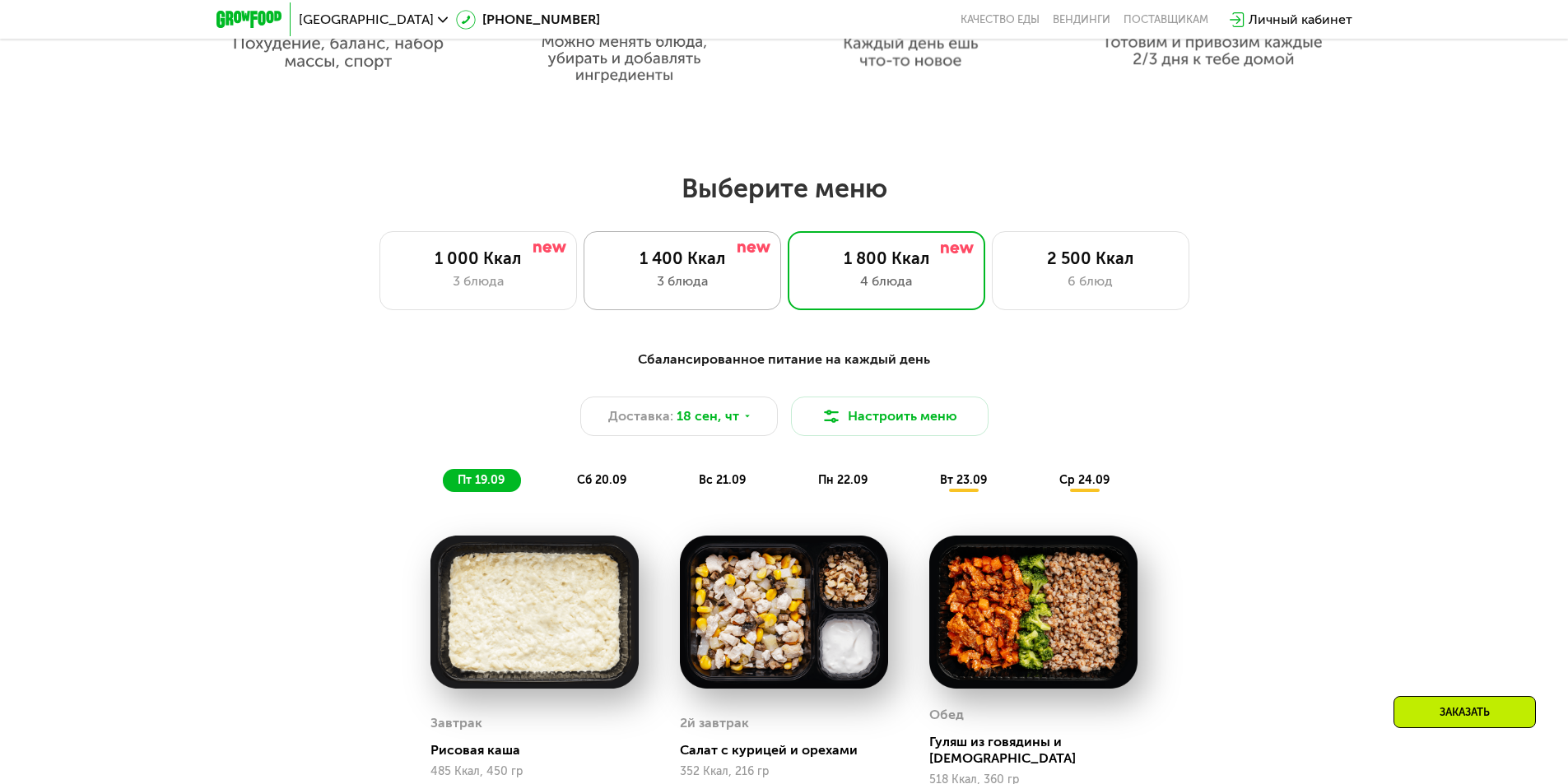
click at [711, 275] on div "1 400 Ккал 3 блюда" at bounding box center [682, 270] width 198 height 79
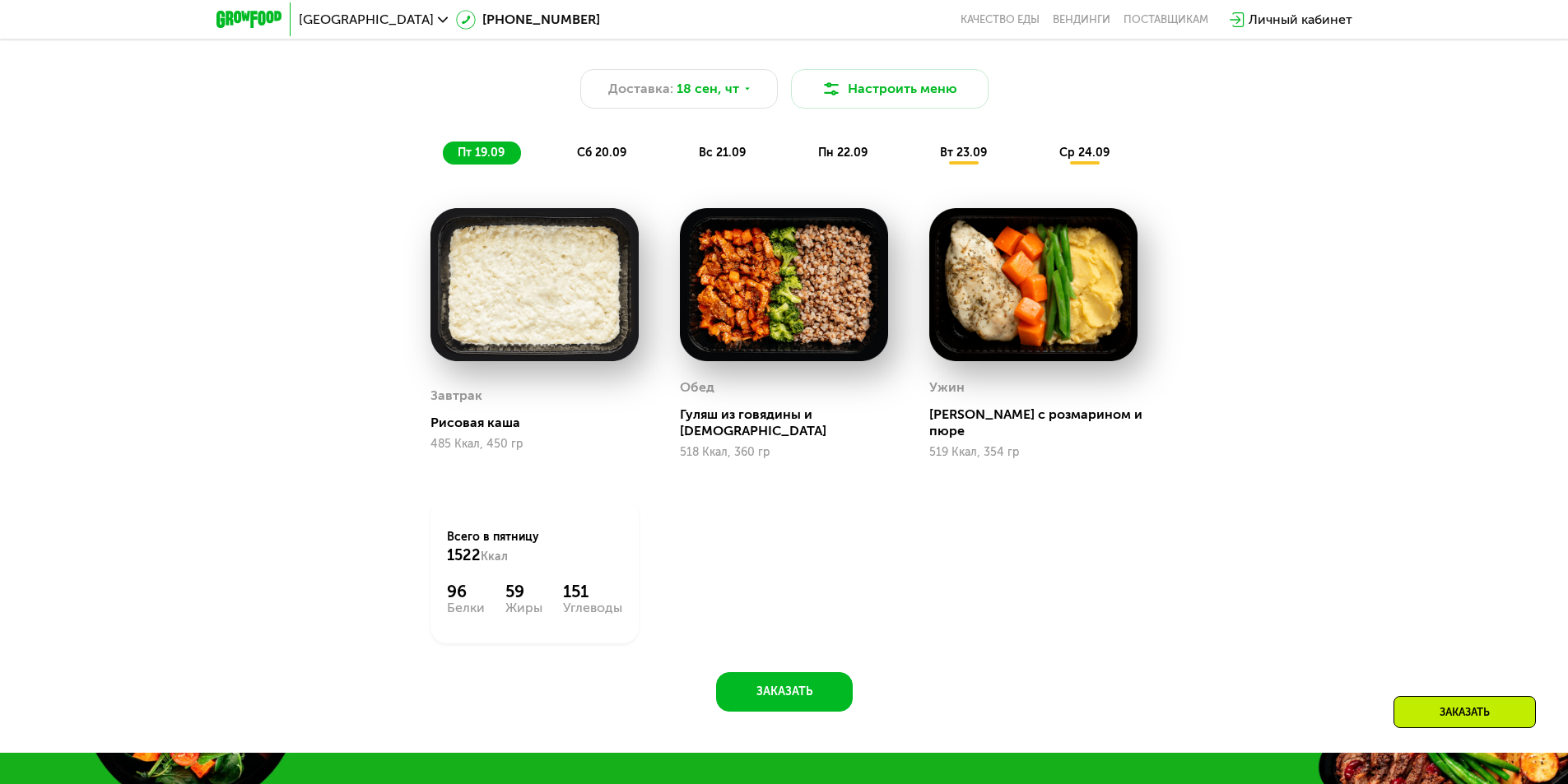
scroll to position [1554, 0]
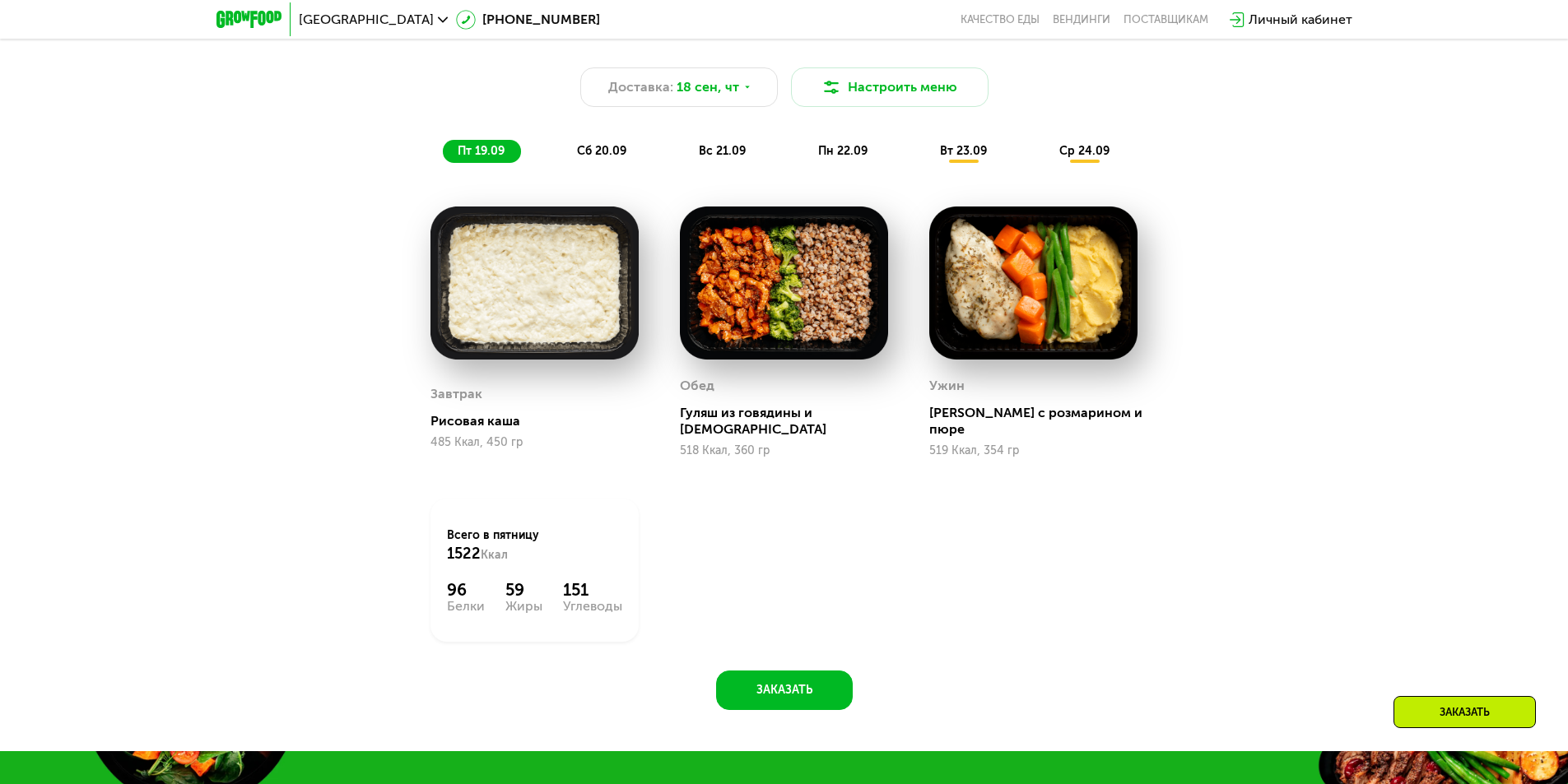
click at [592, 158] on span "сб 20.09" at bounding box center [602, 150] width 49 height 14
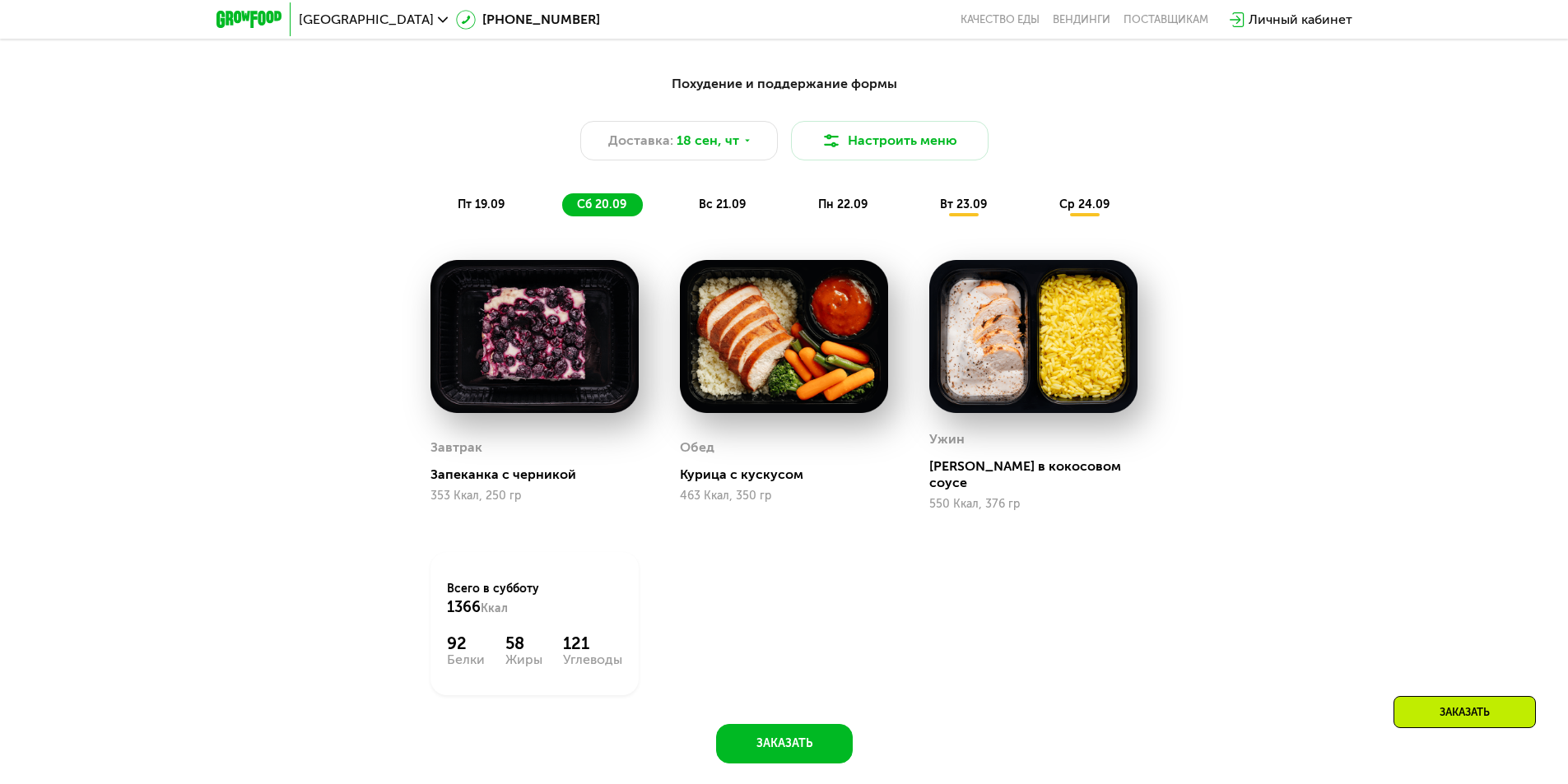
scroll to position [1472, 0]
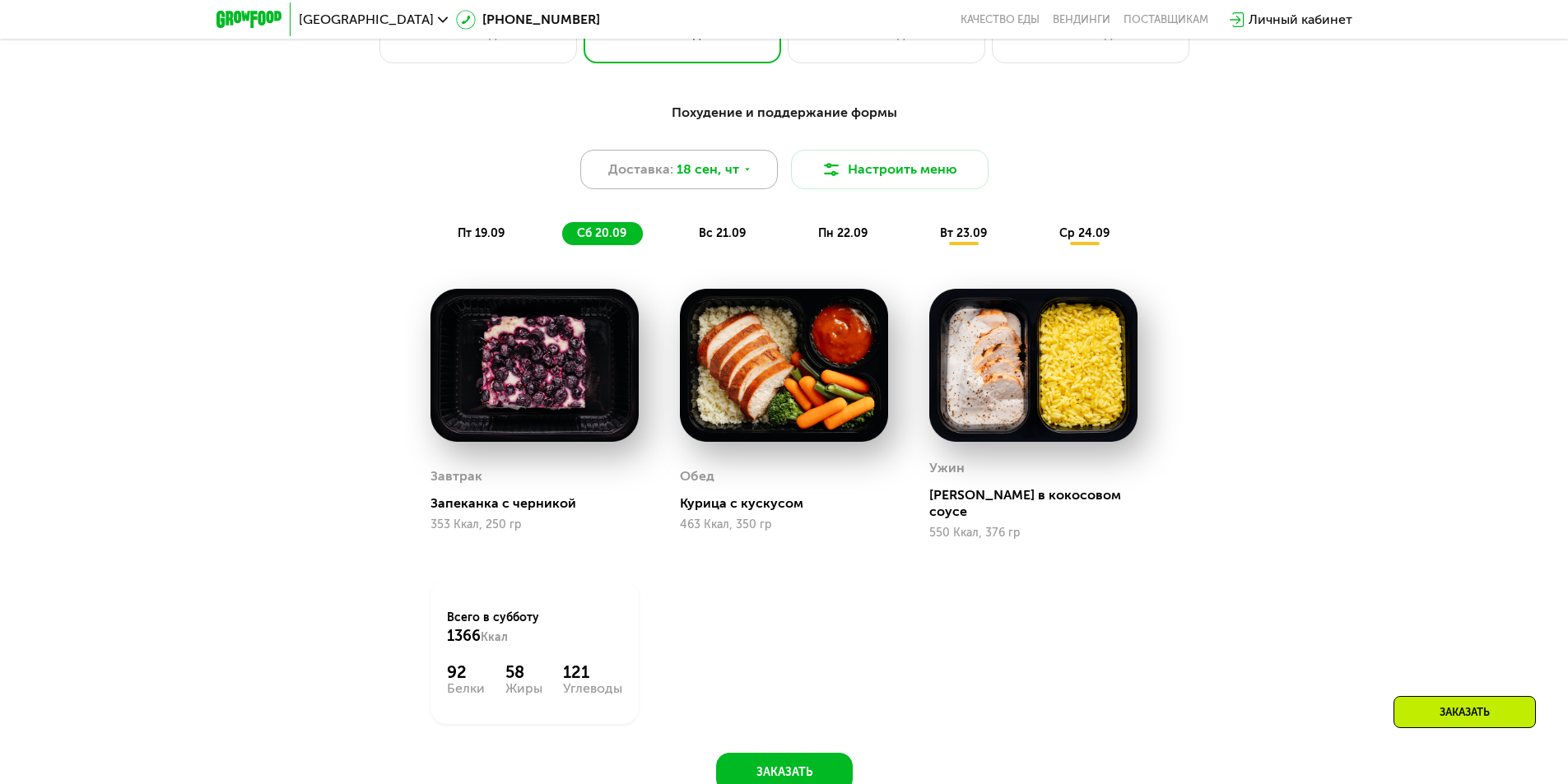
click at [682, 189] on div "Доставка: [DATE]" at bounding box center [679, 169] width 198 height 40
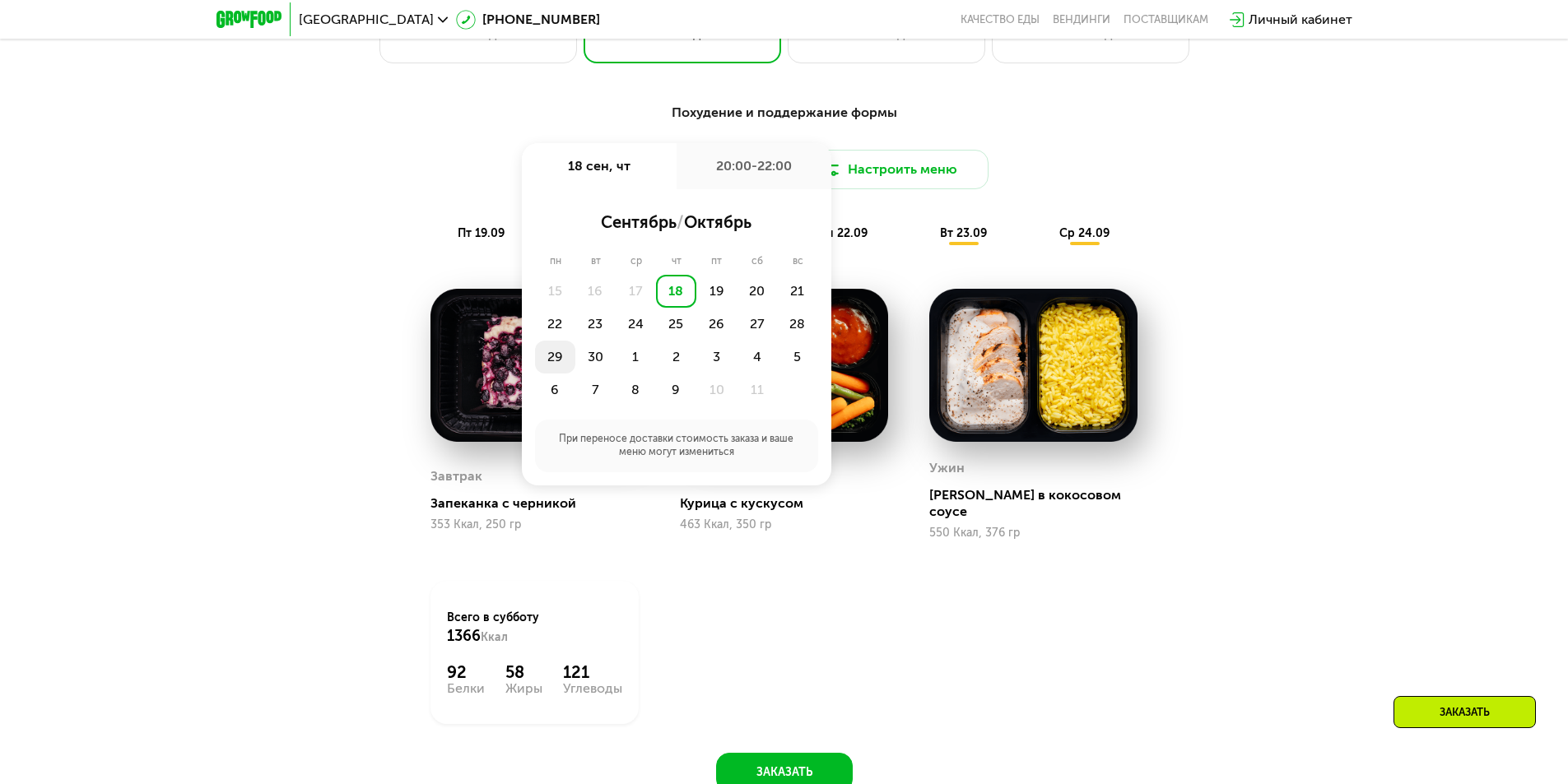
click at [567, 360] on div "29" at bounding box center [554, 356] width 40 height 32
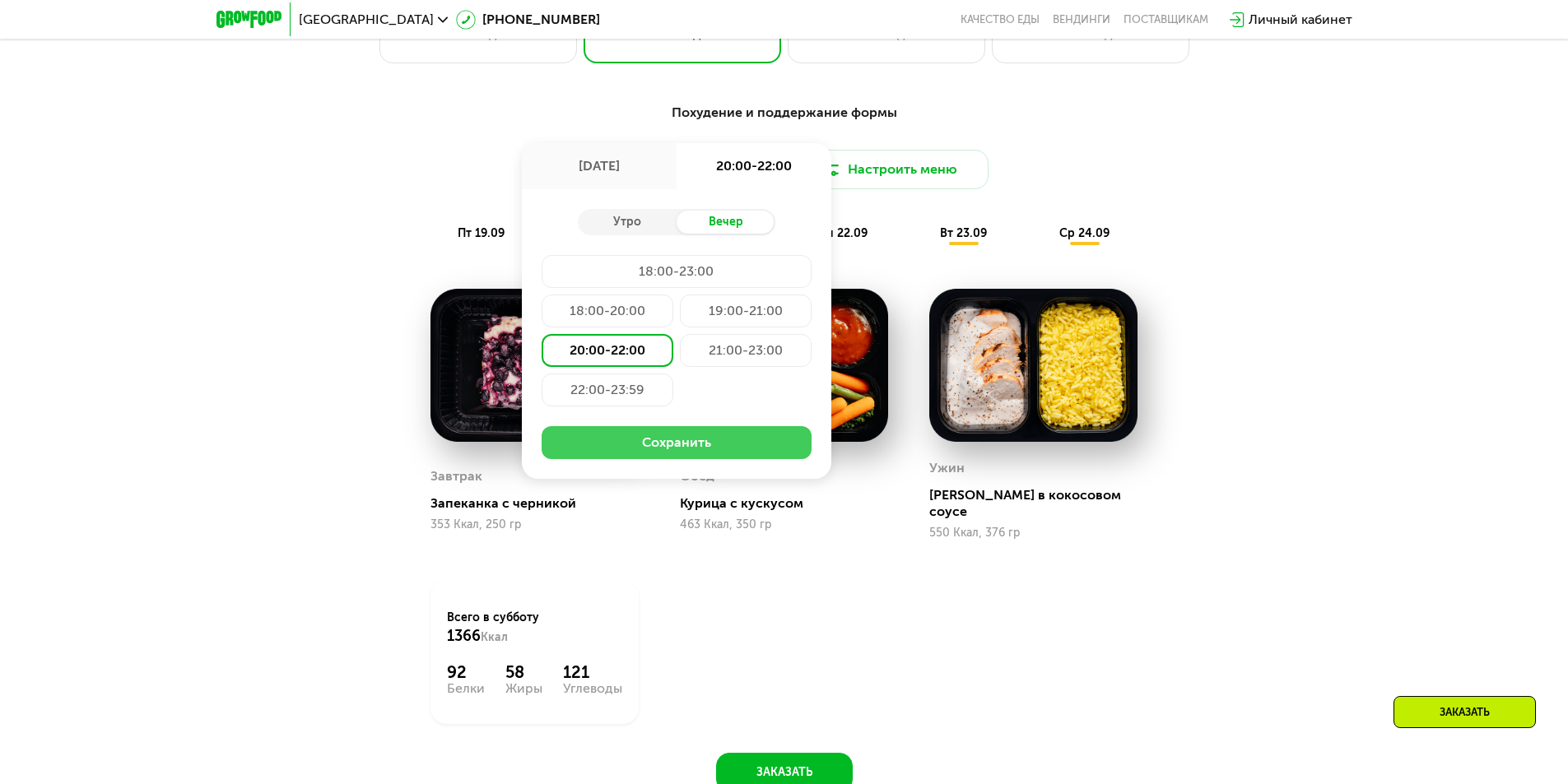
click at [691, 442] on button "Сохранить" at bounding box center [676, 442] width 270 height 32
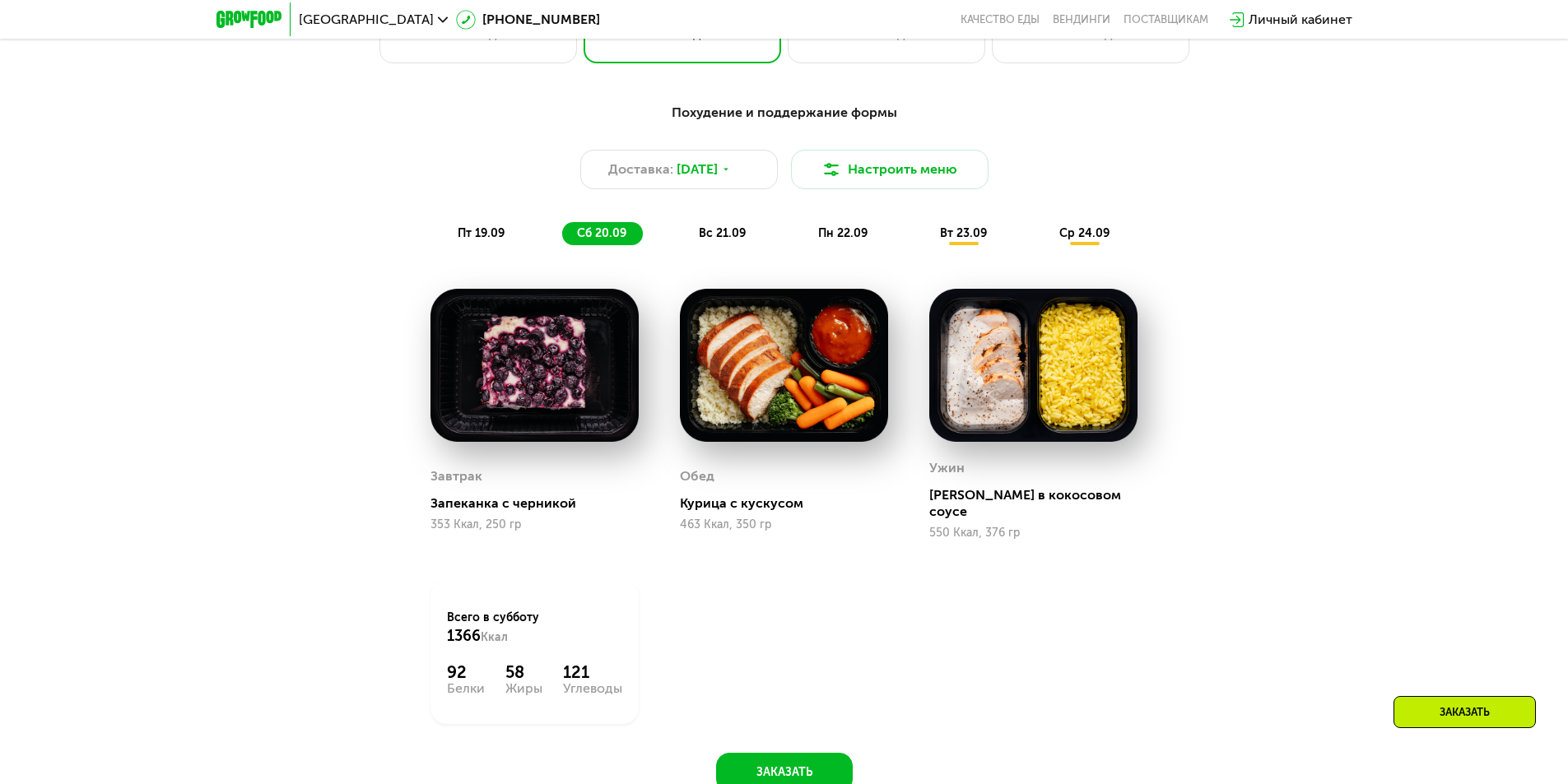
click at [739, 240] on span "вс 21.09" at bounding box center [722, 233] width 47 height 14
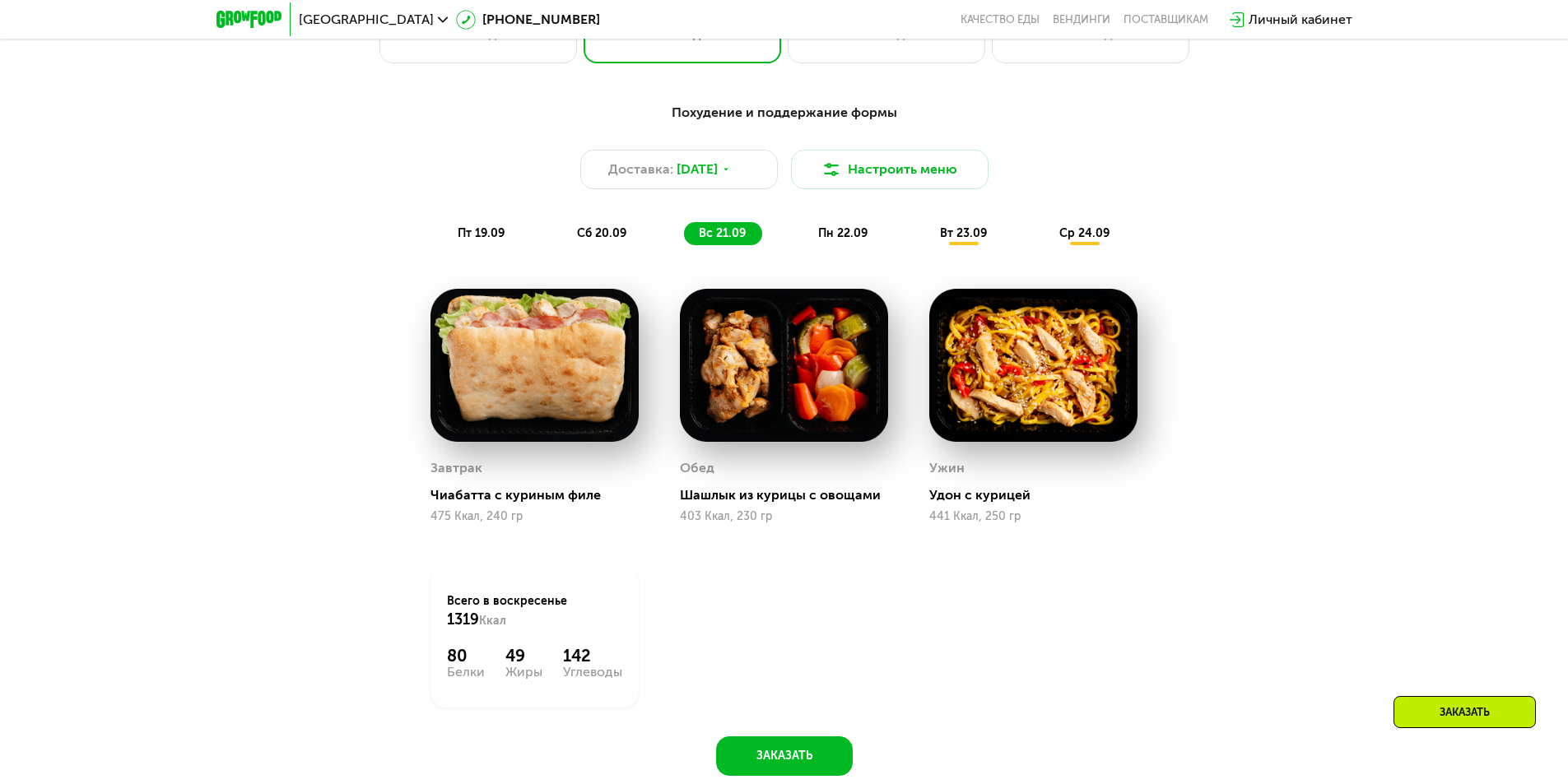
click at [1084, 255] on div "Похудение и поддержание формы Доставка: [DATE] Настроить меню пт 19.09 сб 20.09…" at bounding box center [784, 174] width 994 height 162
click at [856, 240] on span "пн 22.09" at bounding box center [842, 233] width 49 height 14
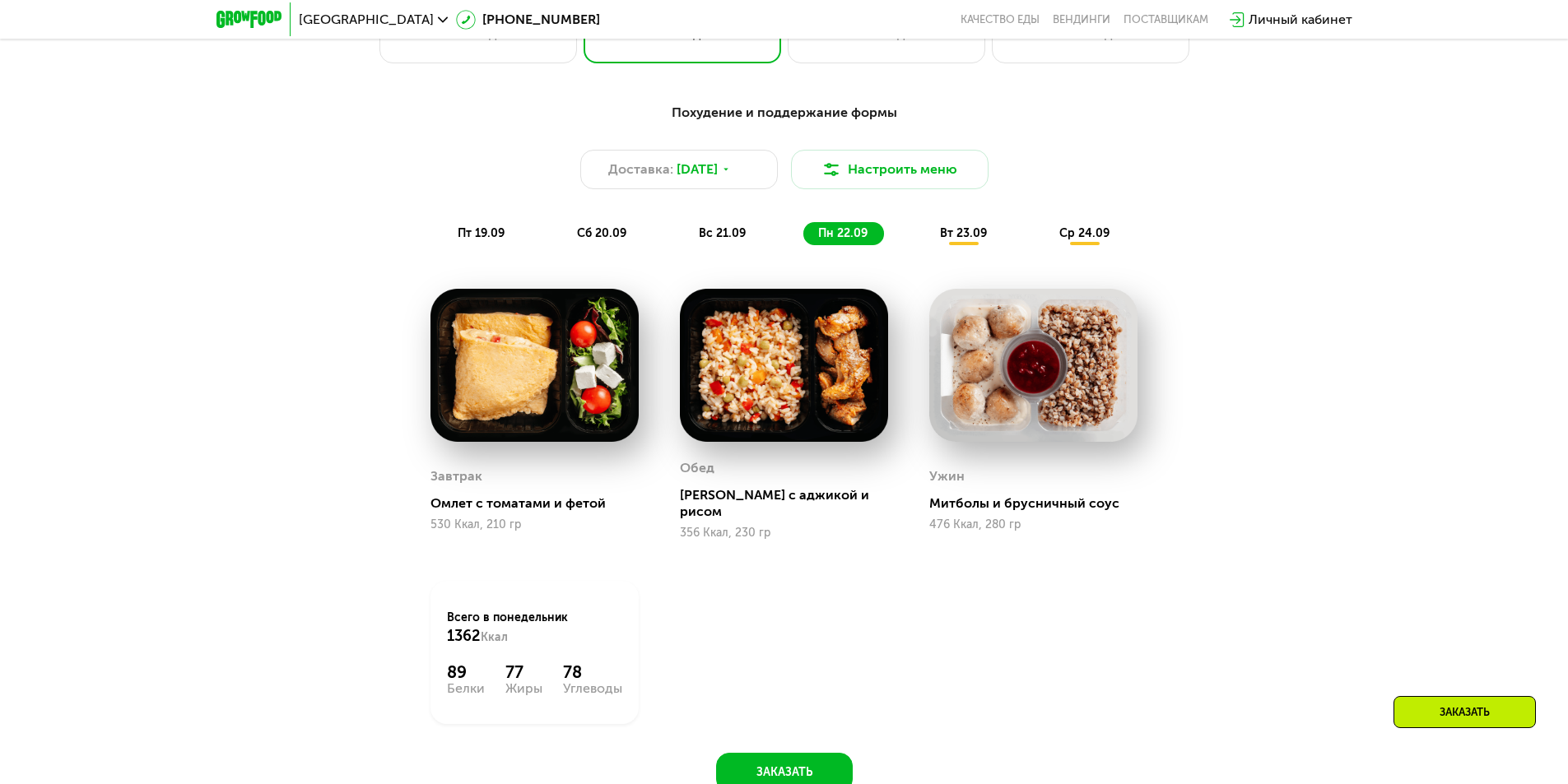
click at [1082, 245] on div "ср 24.09" at bounding box center [1085, 233] width 82 height 23
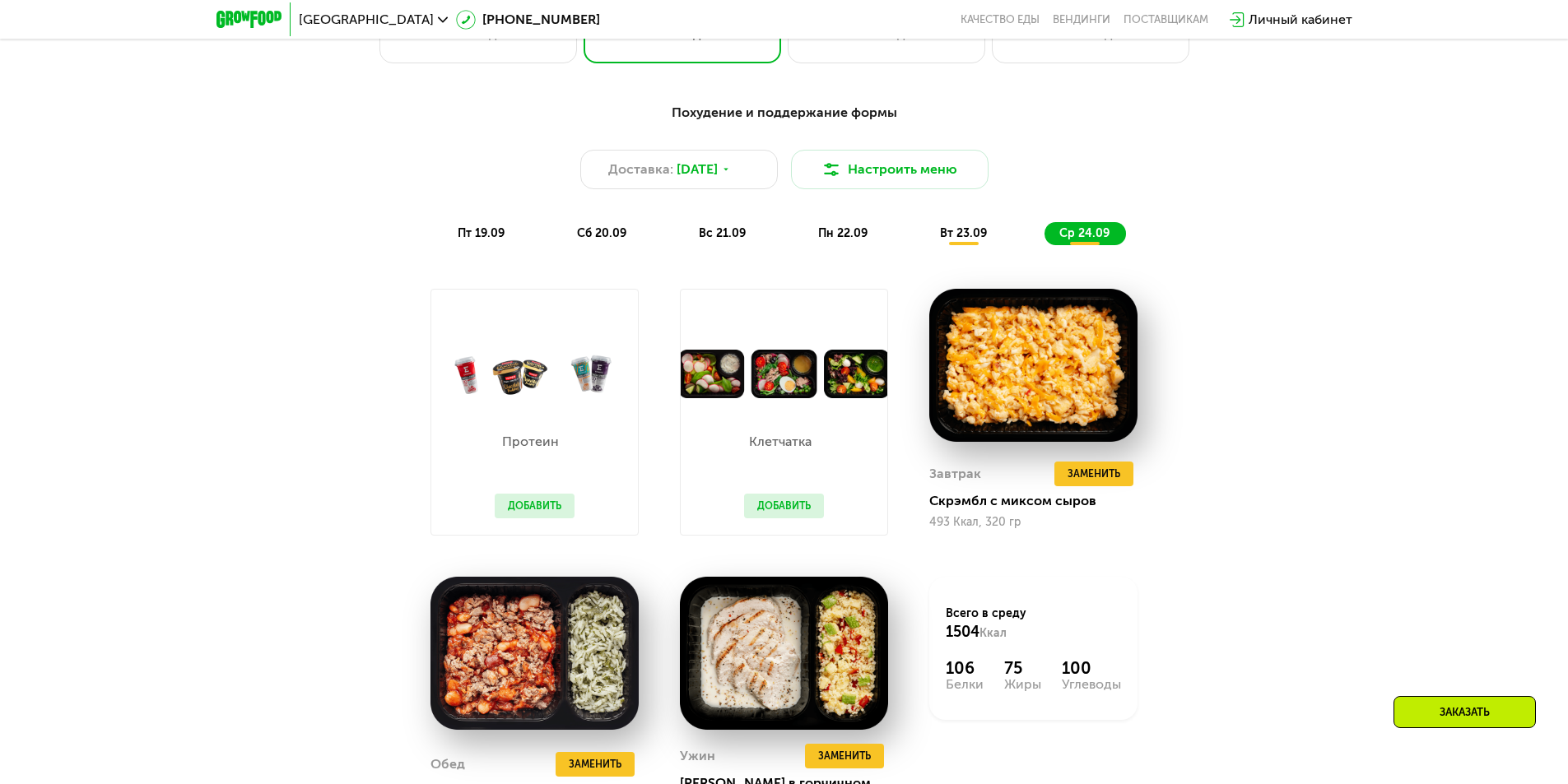
scroll to position [1637, 0]
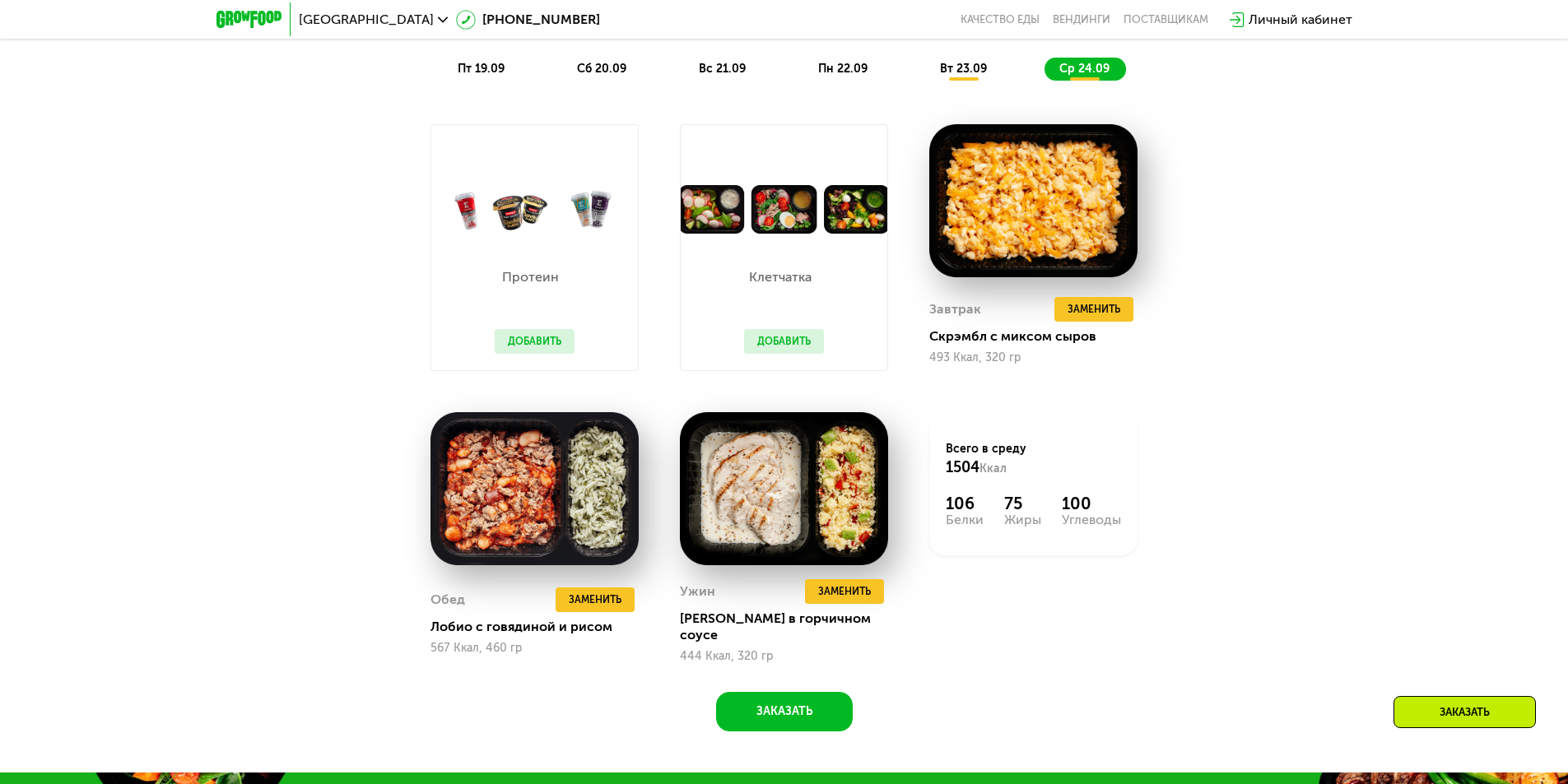
click at [796, 342] on button "Добавить" at bounding box center [784, 341] width 80 height 25
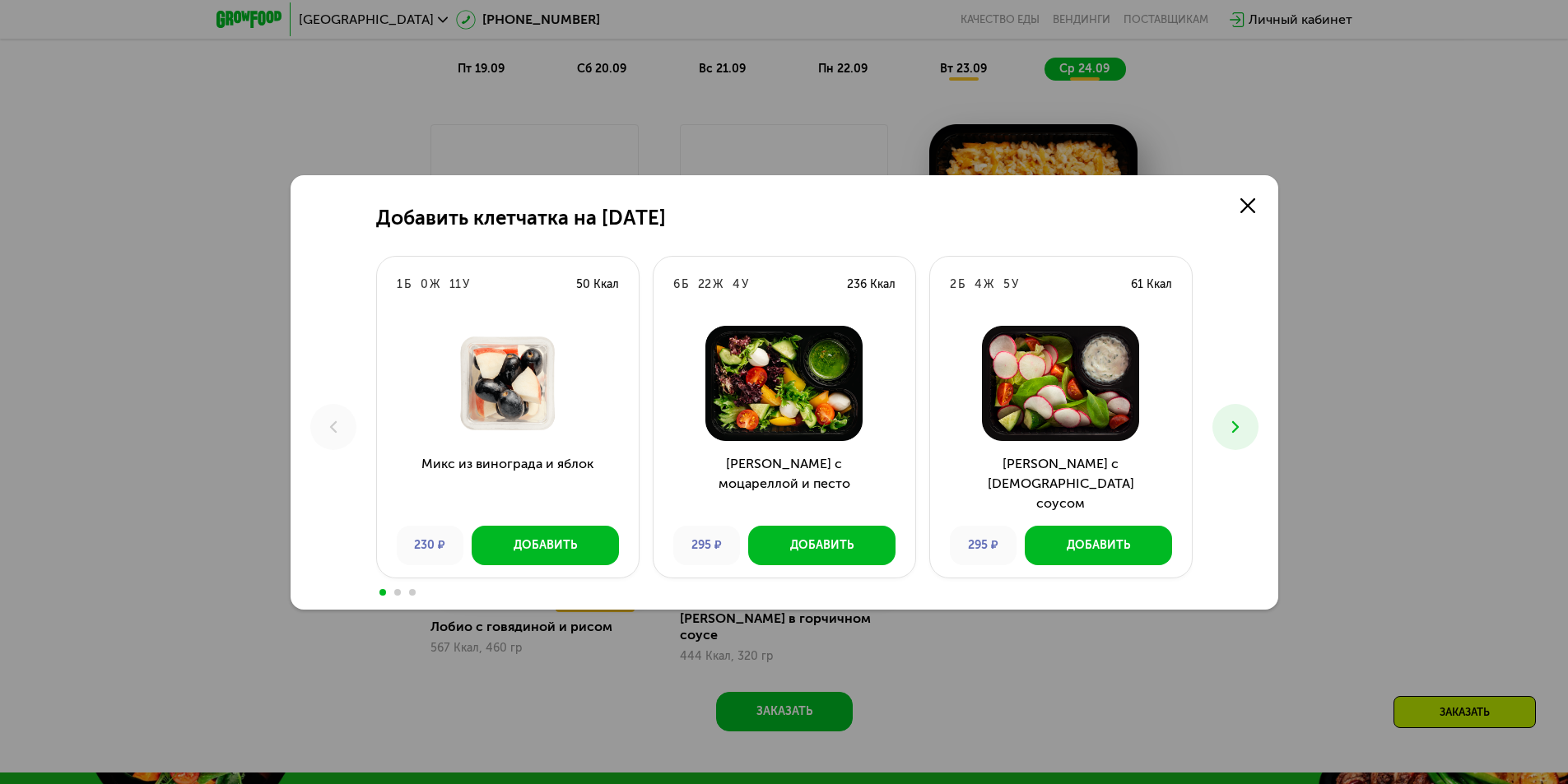
click at [1265, 212] on div "Добавить клетчатка на [DATE] 1 Б 0 Ж 11 У 50 Ккал Микс из винограда и яблок 230…" at bounding box center [784, 392] width 988 height 434
click at [1251, 211] on icon at bounding box center [1248, 206] width 15 height 15
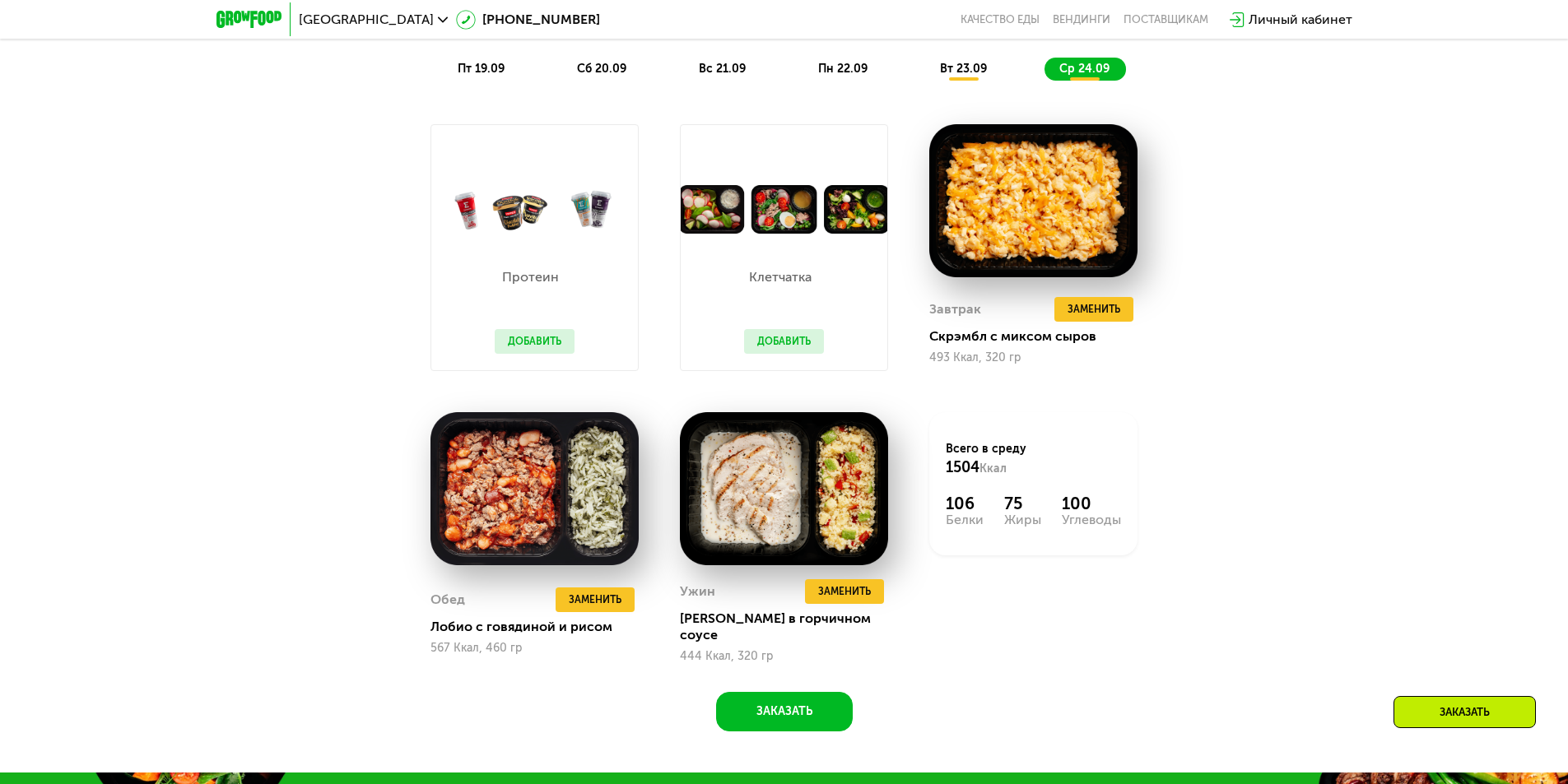
click at [524, 345] on button "Добавить" at bounding box center [535, 341] width 80 height 25
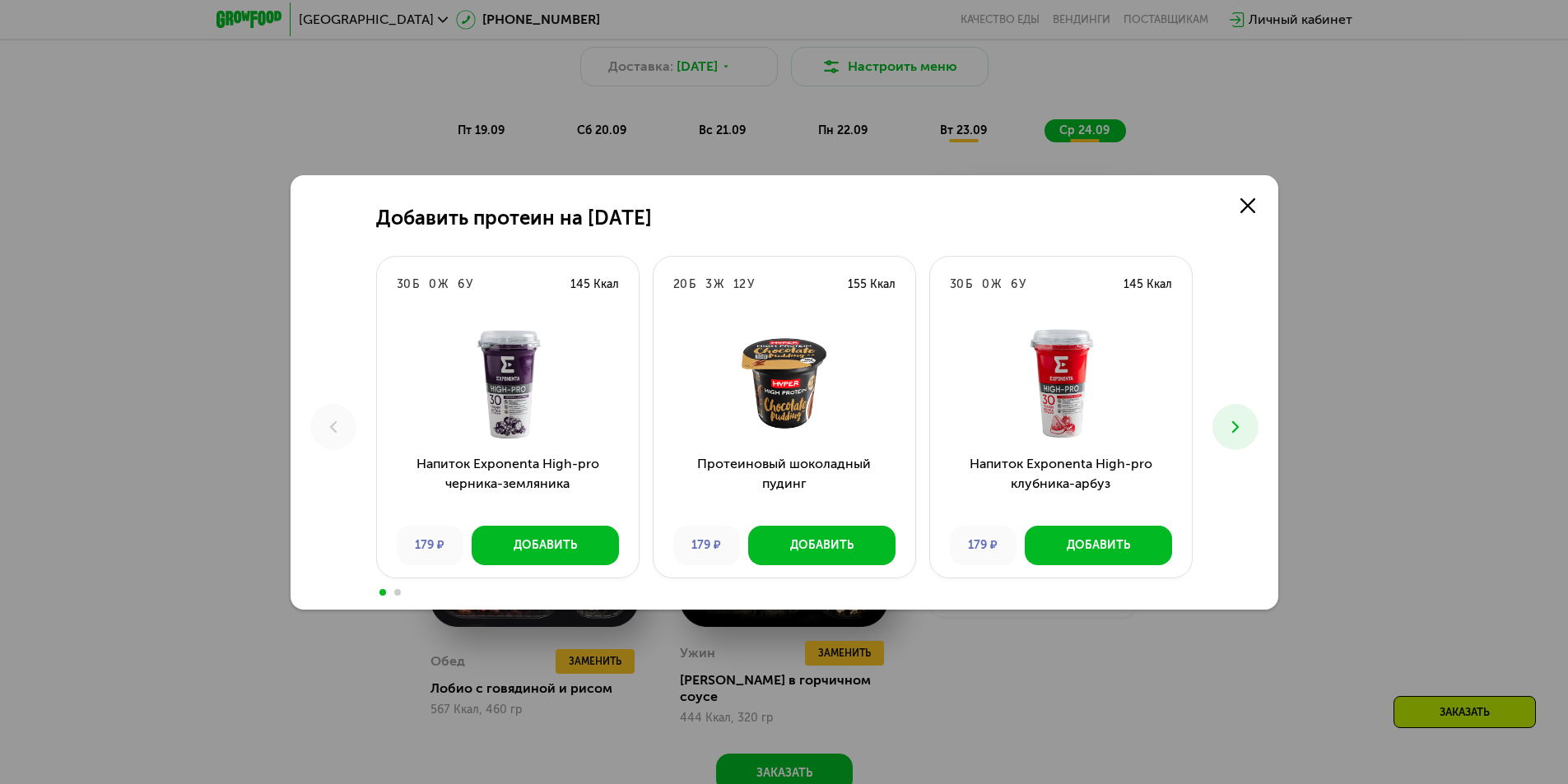
scroll to position [1554, 0]
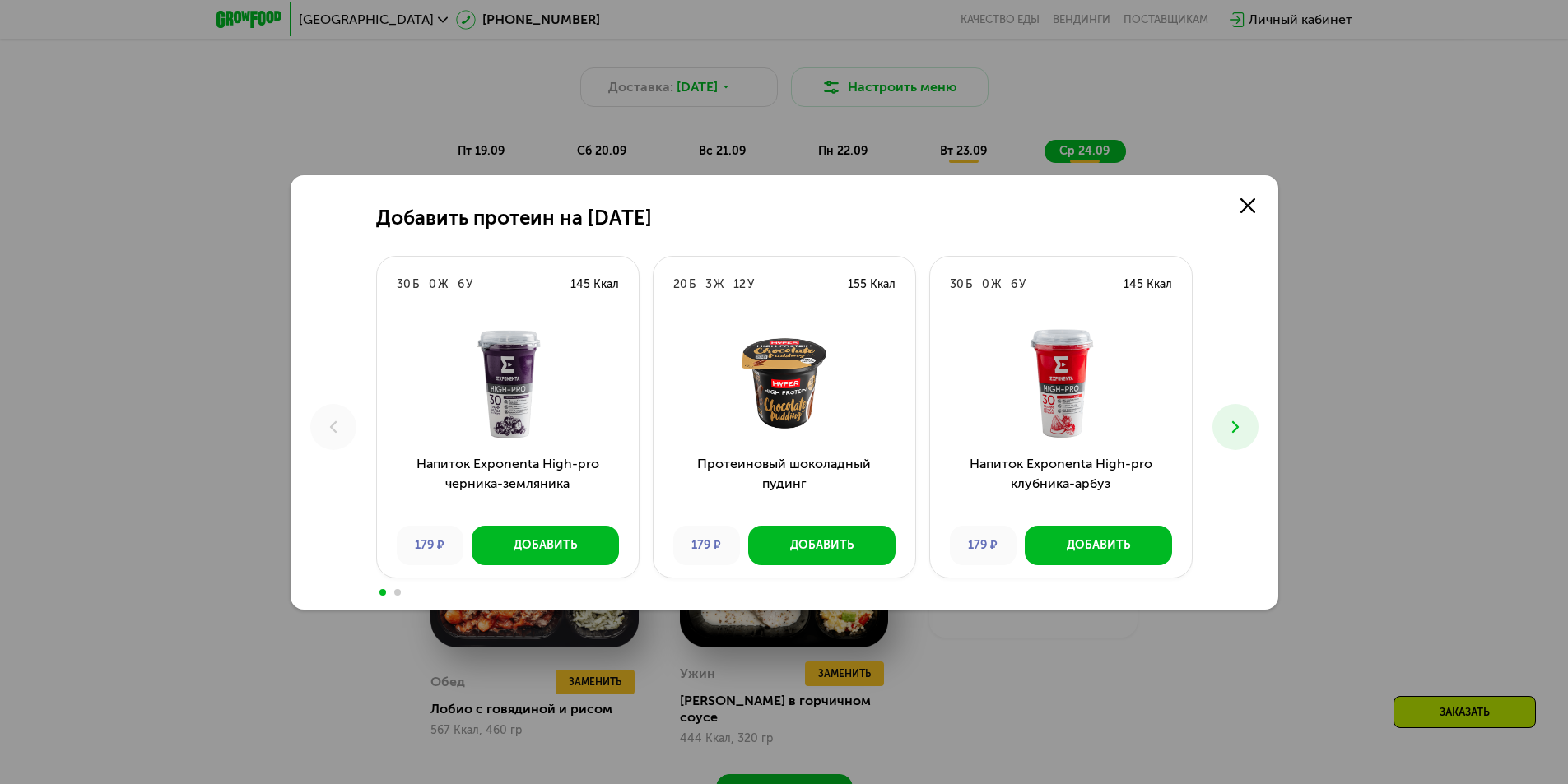
click at [1234, 418] on icon at bounding box center [1235, 427] width 19 height 19
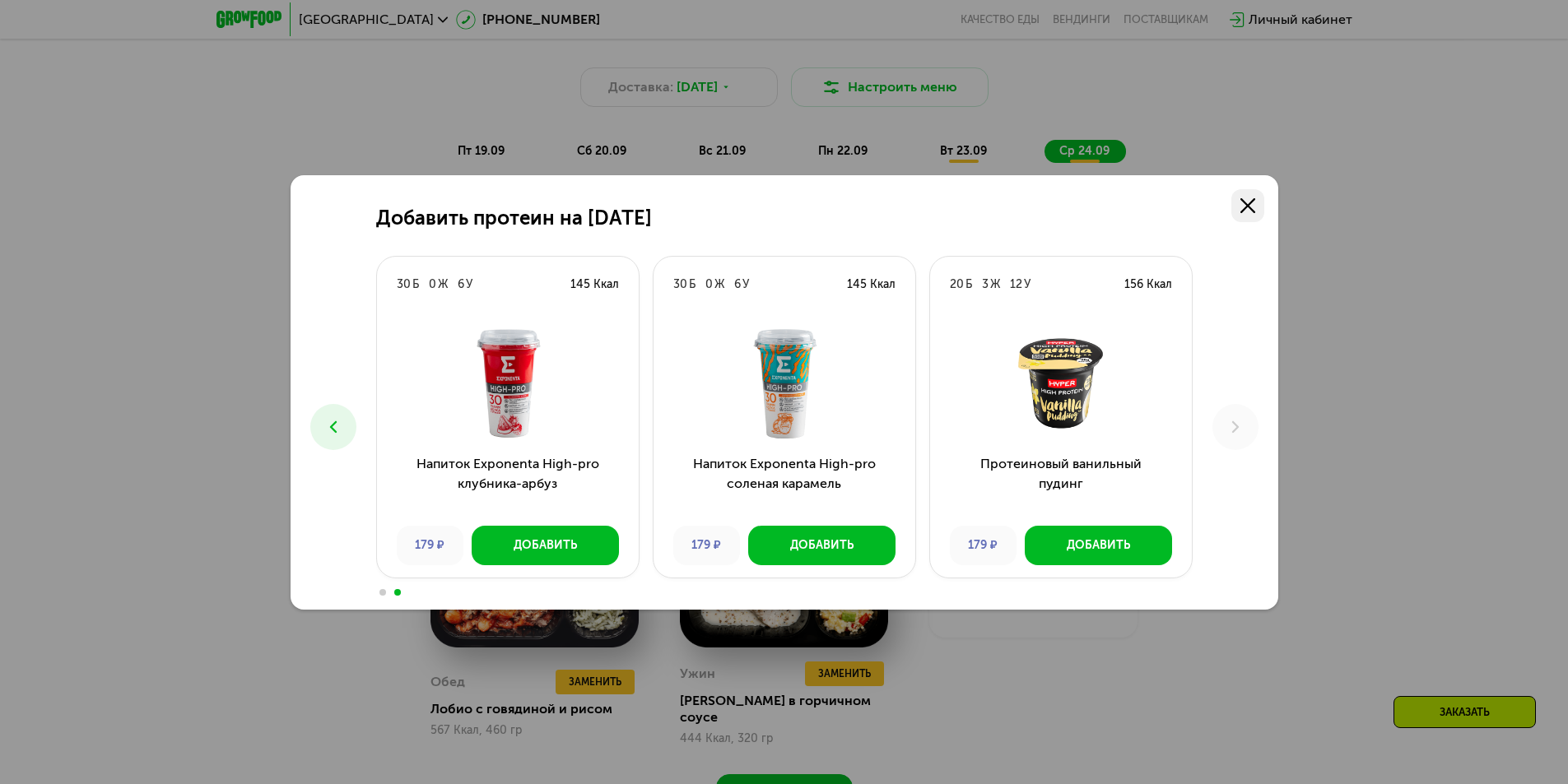
click at [1239, 206] on link at bounding box center [1248, 205] width 32 height 32
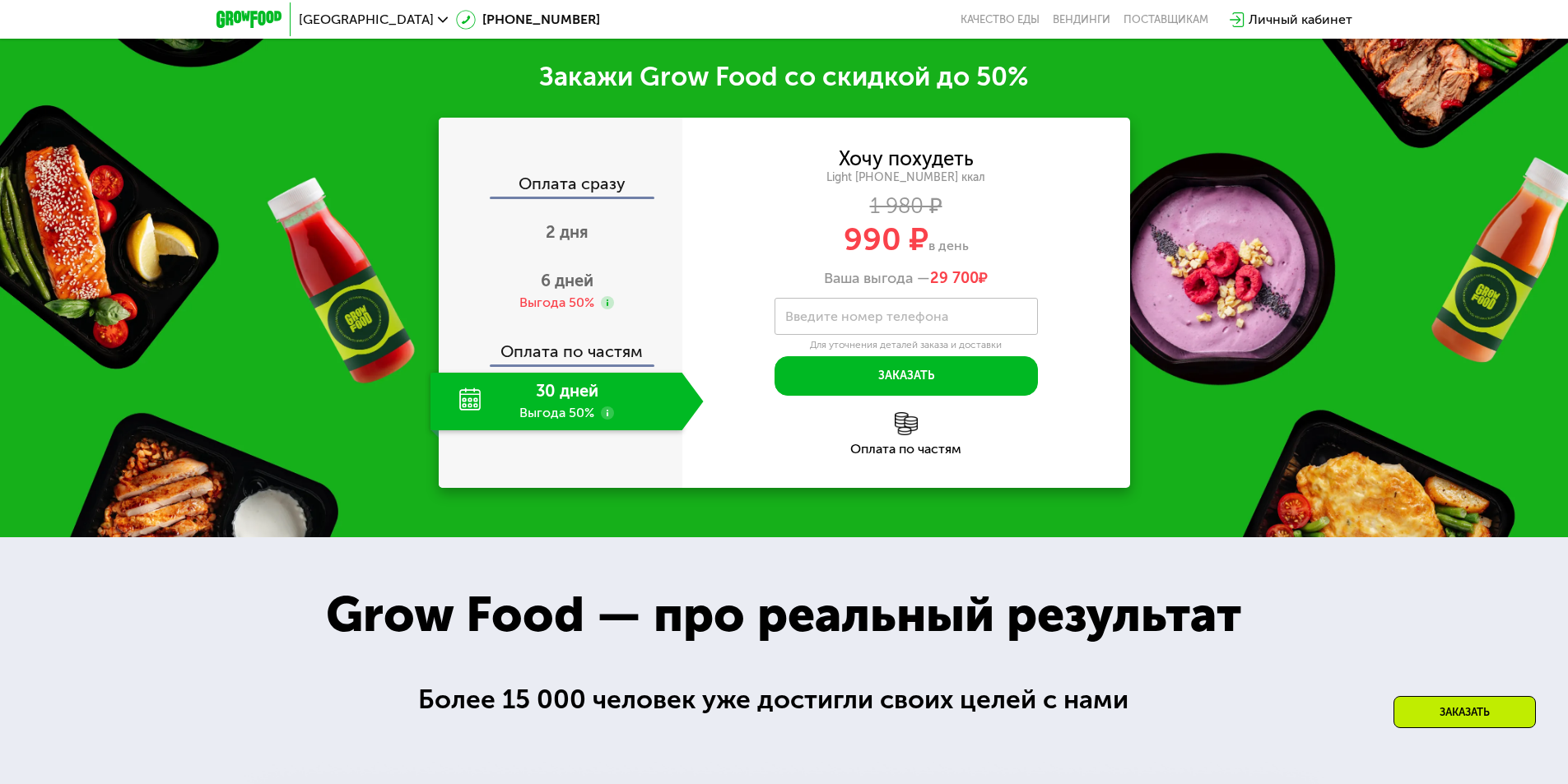
scroll to position [2459, 0]
